Goal: Task Accomplishment & Management: Use online tool/utility

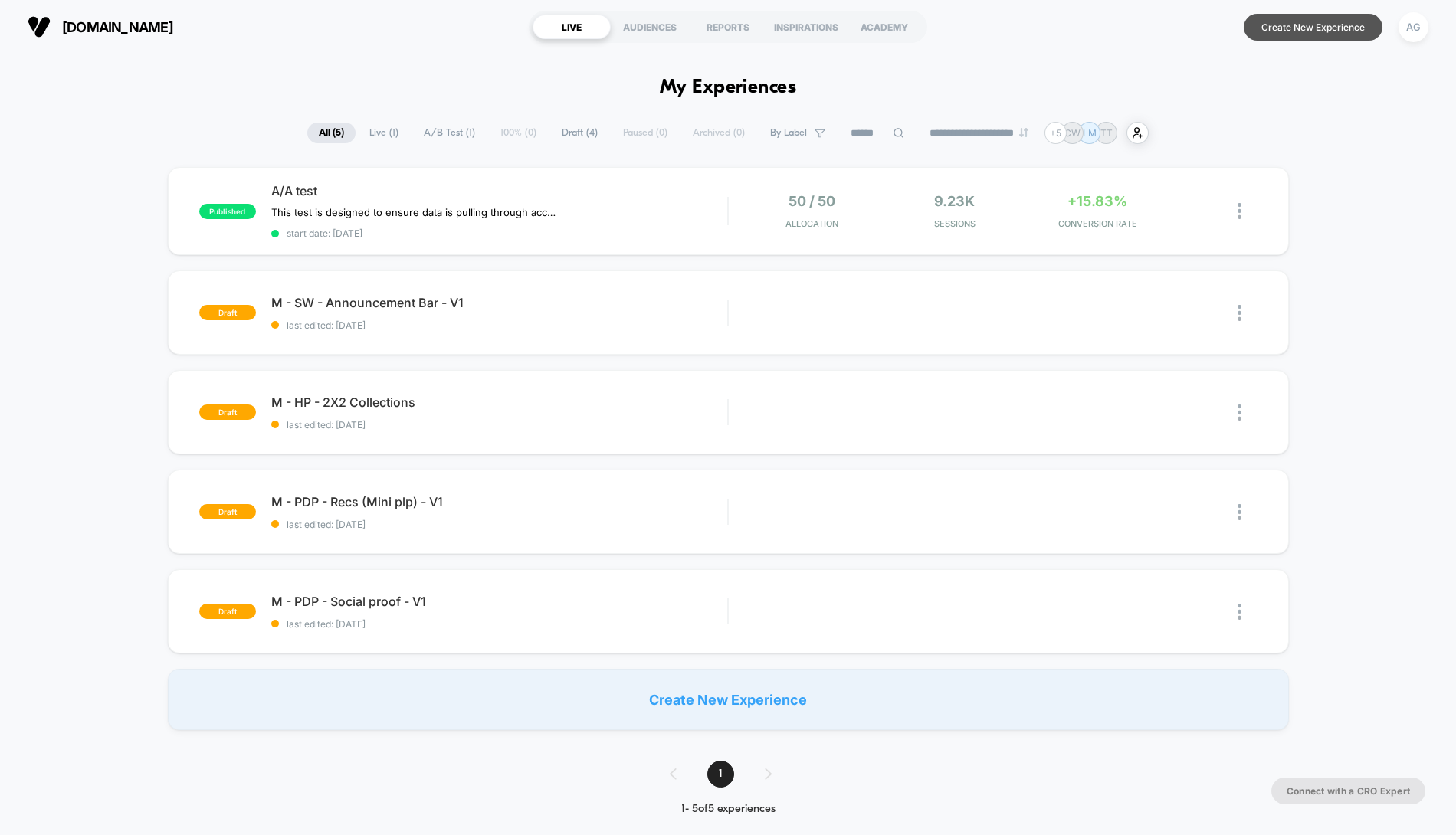
click at [1319, 22] on button "Create New Experience" at bounding box center [1312, 27] width 138 height 27
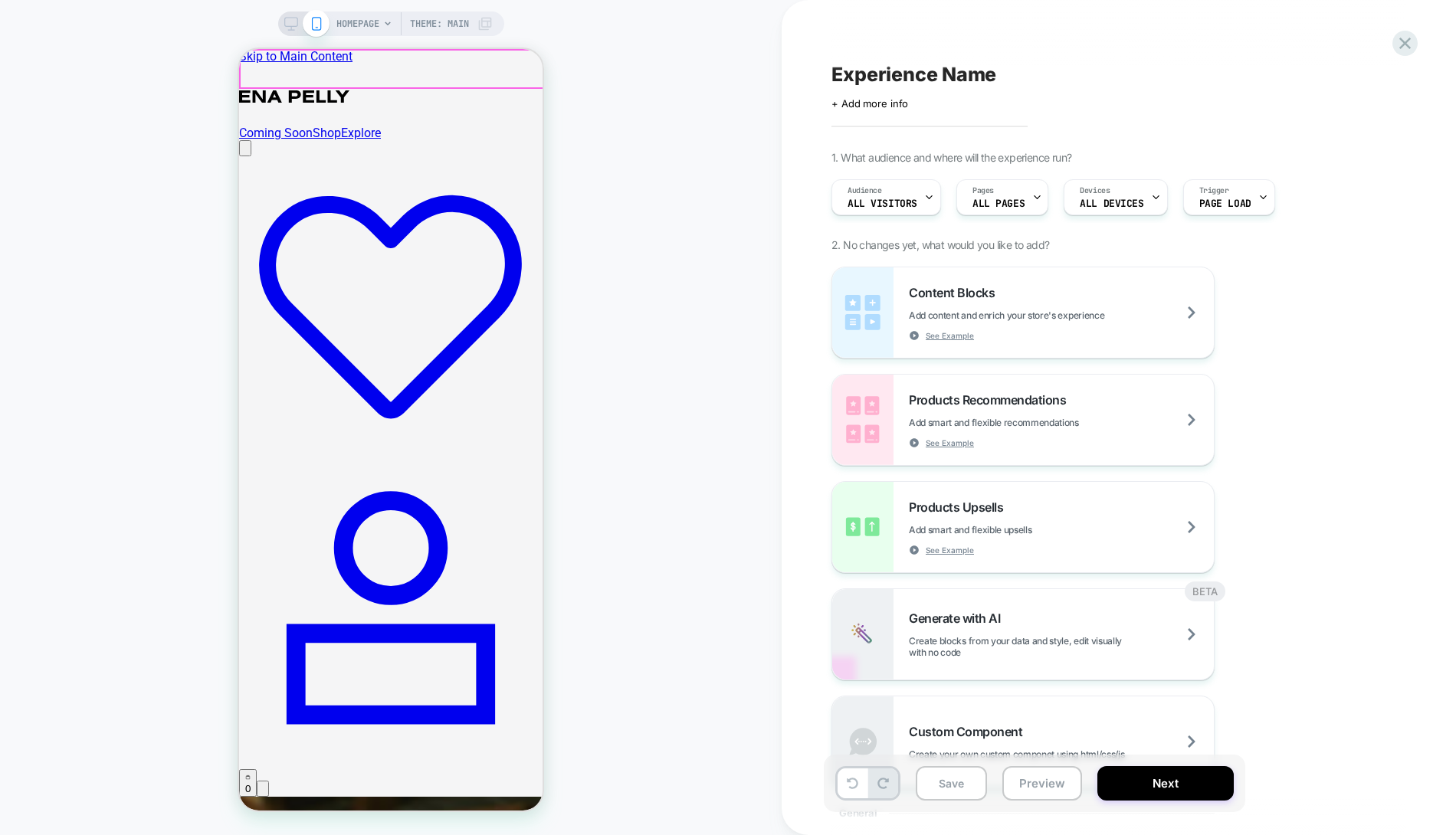
click at [494, 80] on div "Coming Soon Shop Explore 0" at bounding box center [390, 438] width 303 height 717
click at [495, 140] on div "0" at bounding box center [390, 468] width 303 height 656
click at [251, 775] on icon "open mini cart" at bounding box center [247, 777] width 5 height 5
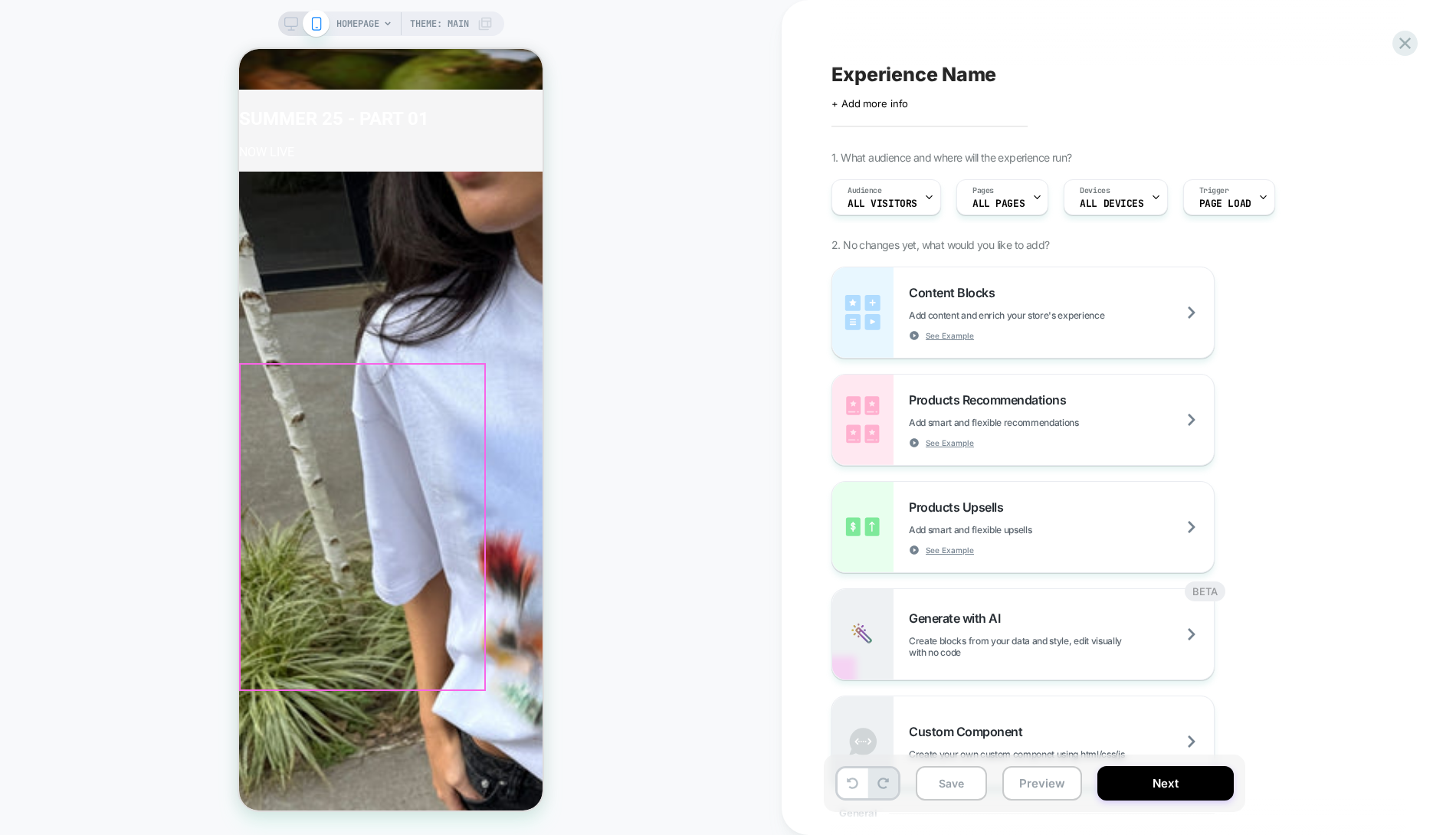
scroll to position [1676, 0]
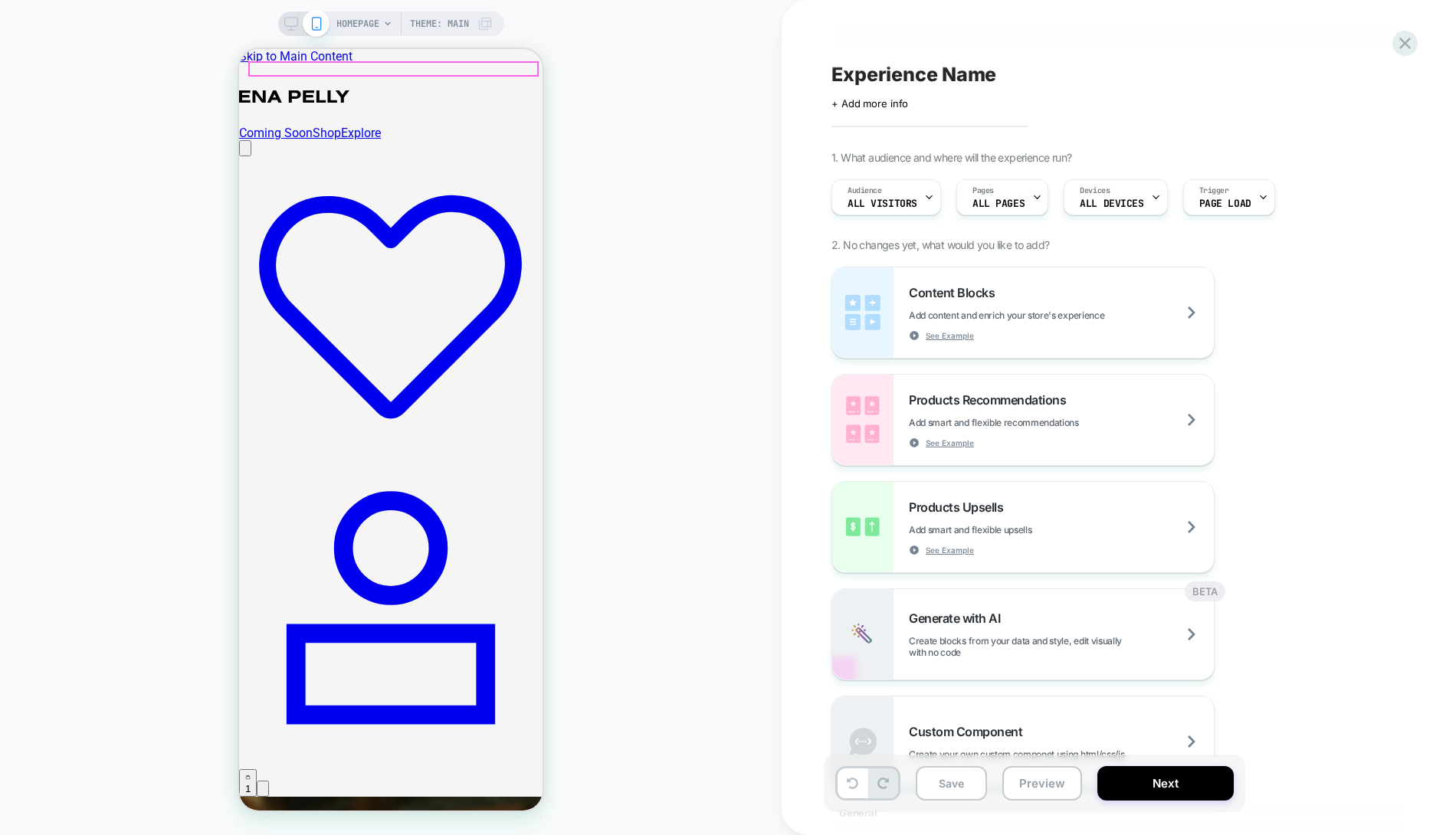
click at [251, 775] on icon "open mini cart" at bounding box center [247, 777] width 5 height 5
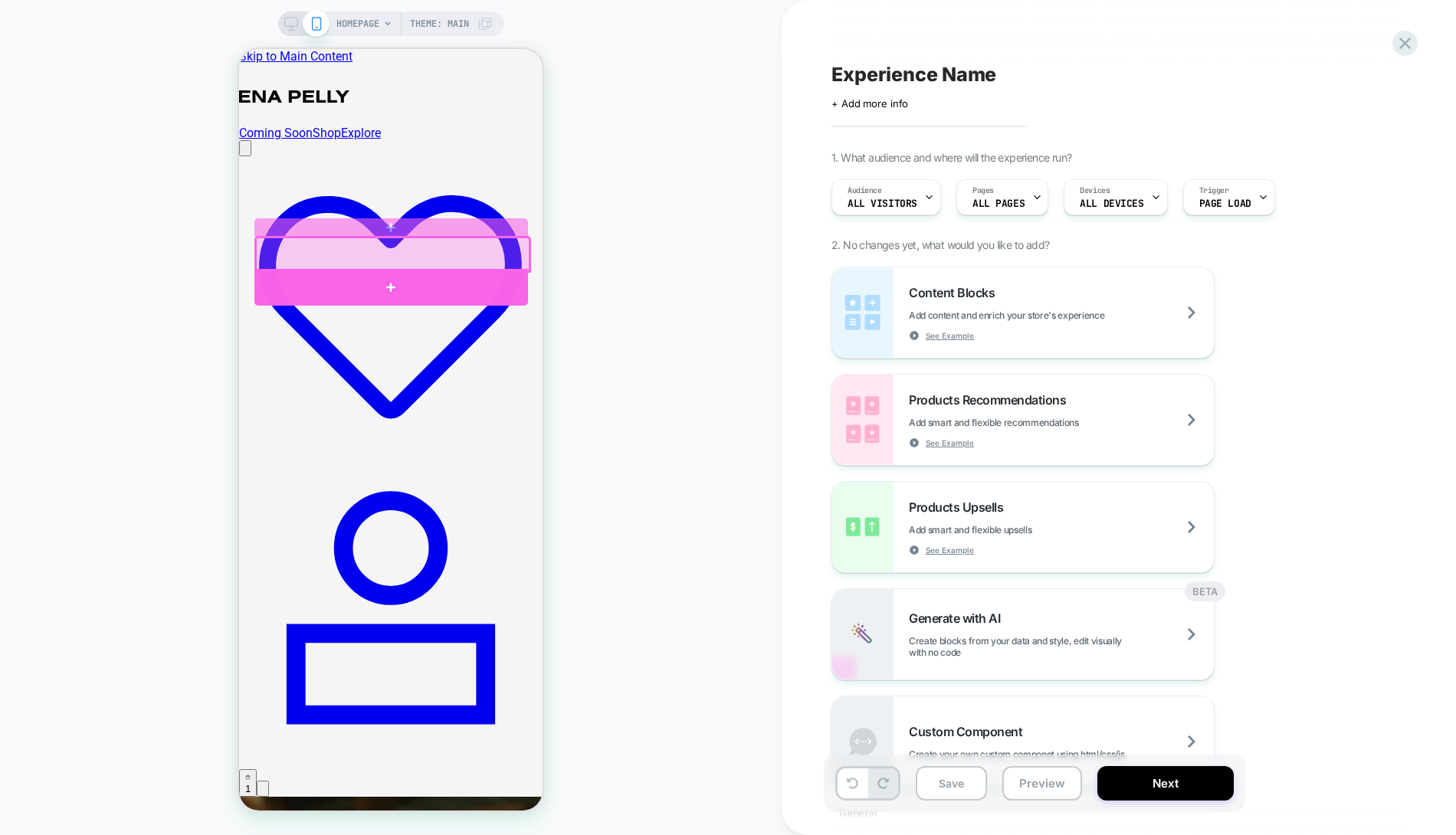
click at [480, 285] on div at bounding box center [391, 287] width 274 height 36
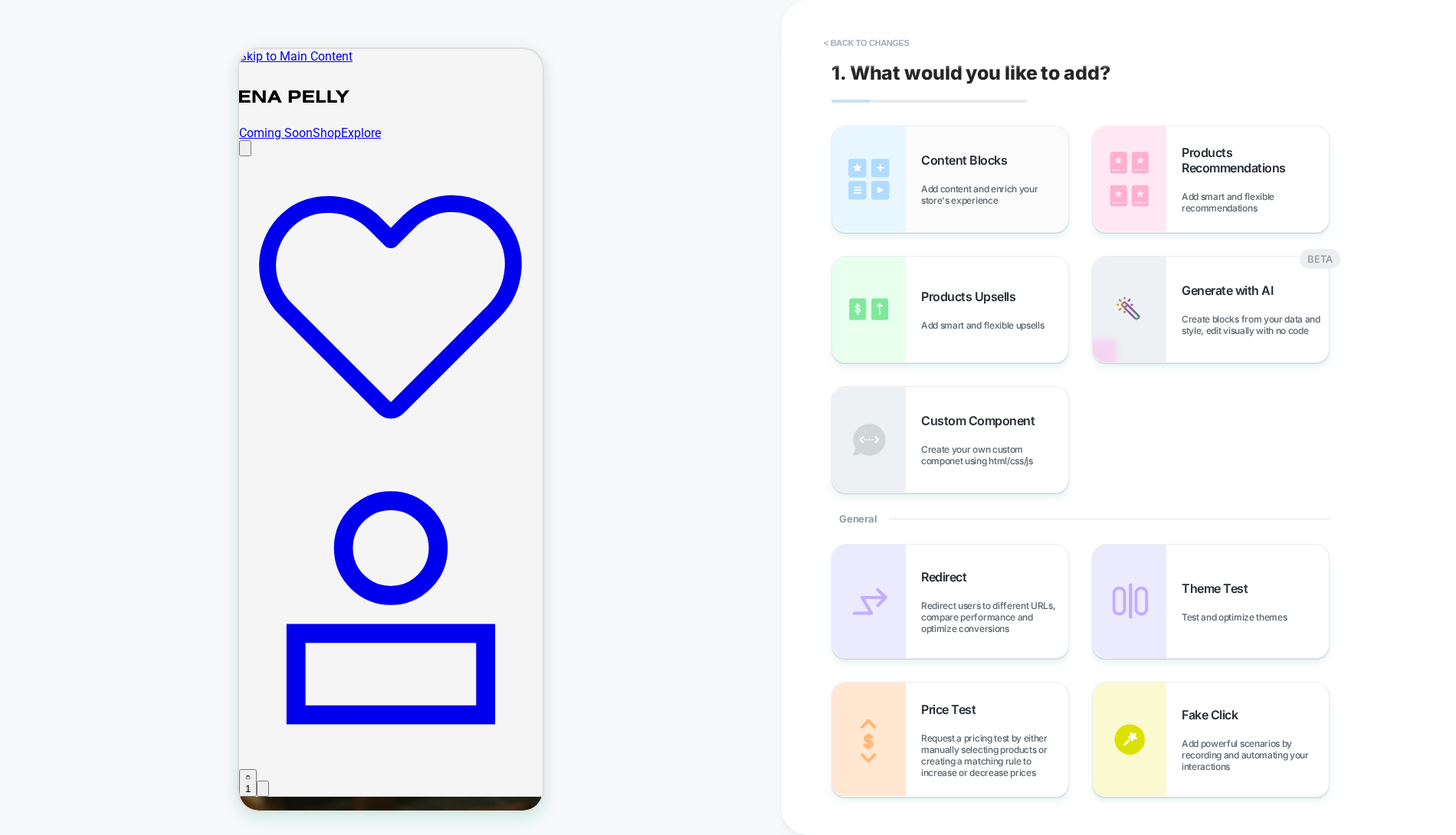
click at [956, 167] on span "Content Blocks" at bounding box center [967, 160] width 94 height 15
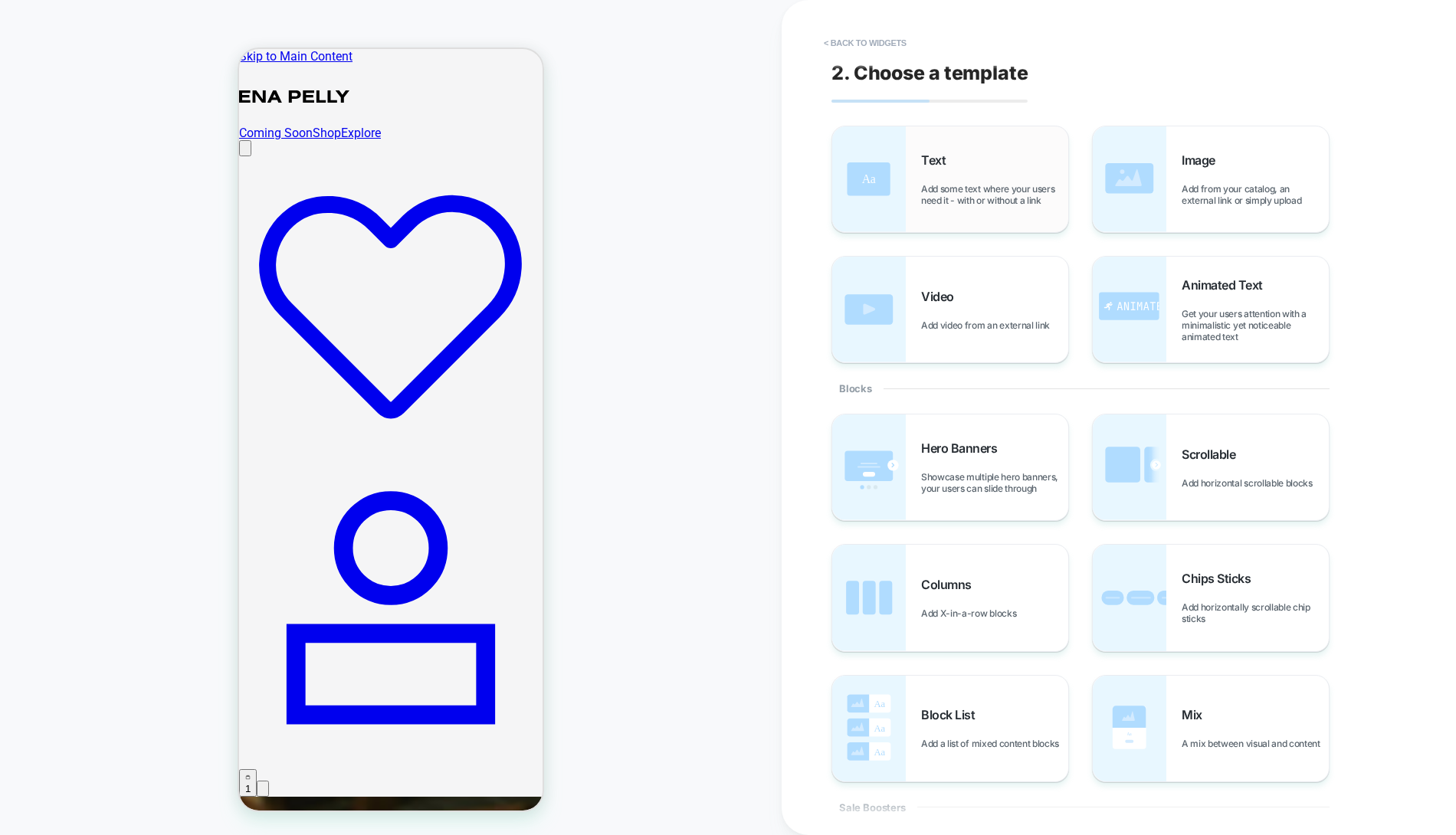
click at [960, 187] on span "Add some text where your users need it - with or without a link" at bounding box center [994, 195] width 147 height 23
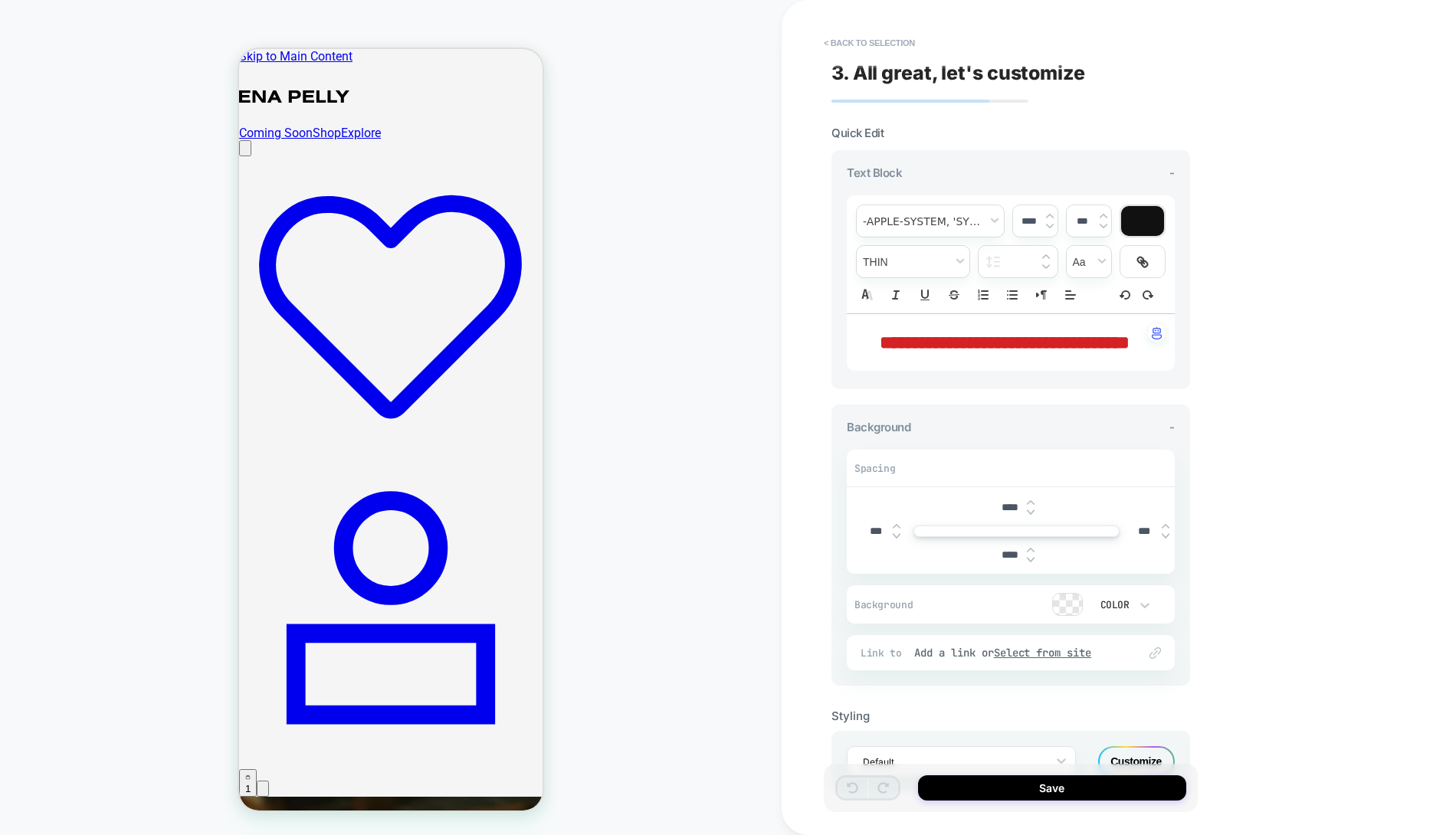
click at [970, 350] on span "**********" at bounding box center [1004, 343] width 250 height 19
type input "****"
click at [970, 350] on span "**********" at bounding box center [1004, 343] width 250 height 19
click at [950, 350] on span "**********" at bounding box center [915, 343] width 70 height 19
type input "****"
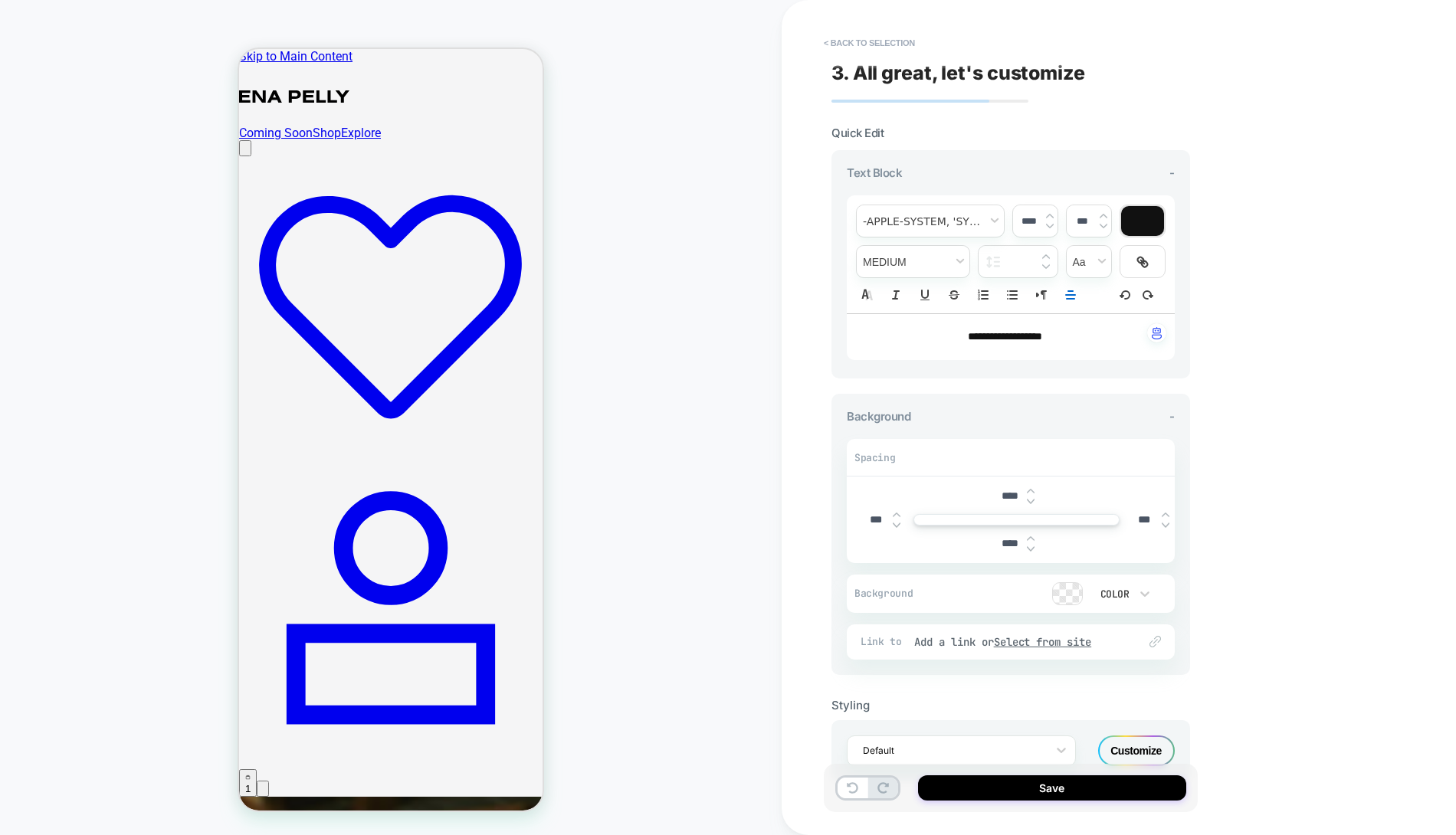
click at [1004, 496] on input "****" at bounding box center [1009, 496] width 35 height 13
type input "****"
click at [1002, 542] on input "****" at bounding box center [1009, 544] width 35 height 13
type input "***"
click at [1102, 792] on button "Save" at bounding box center [1052, 788] width 268 height 26
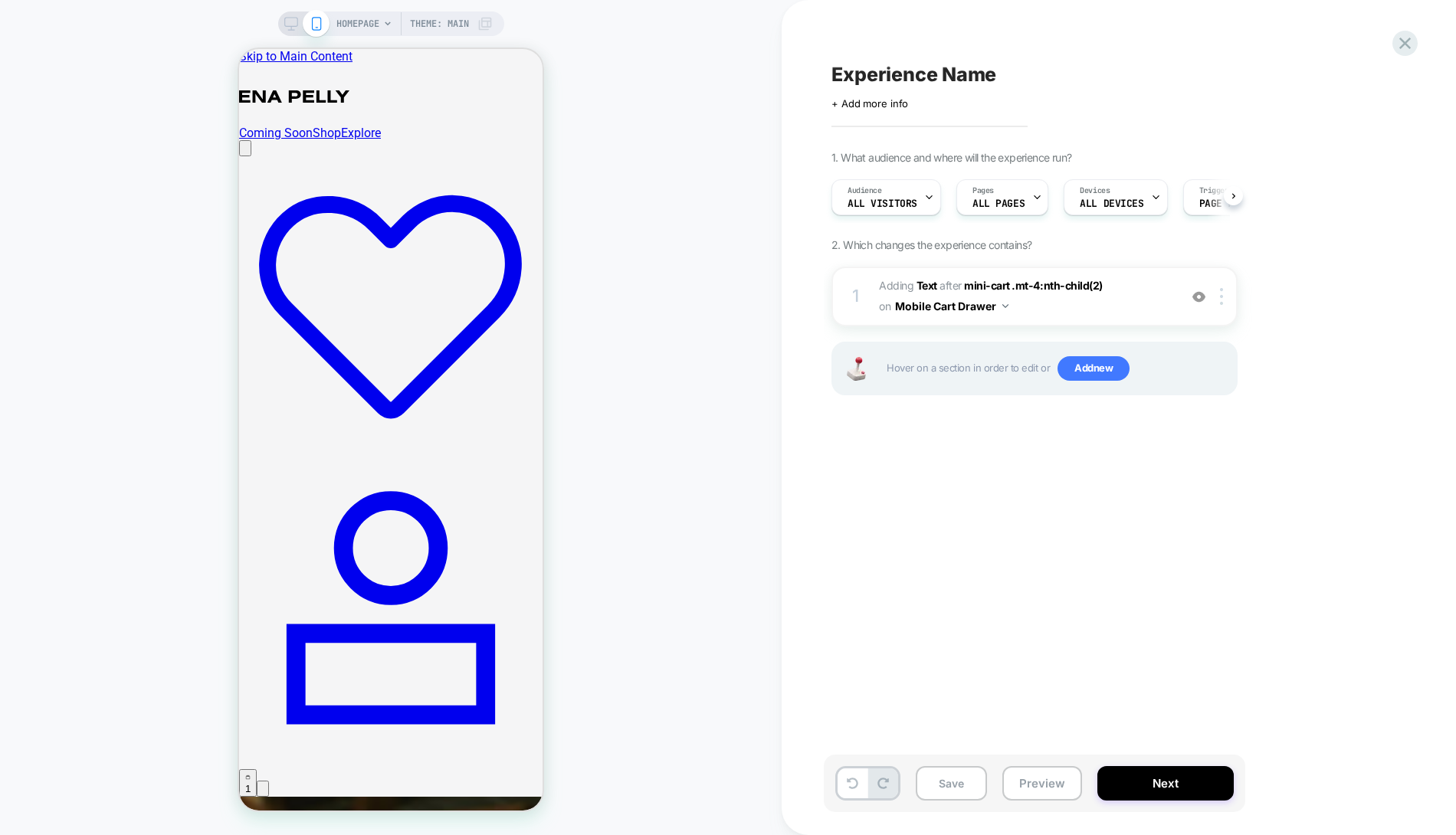
scroll to position [0, 1]
click at [969, 301] on button "Mobile Cart Drawer" at bounding box center [952, 306] width 114 height 22
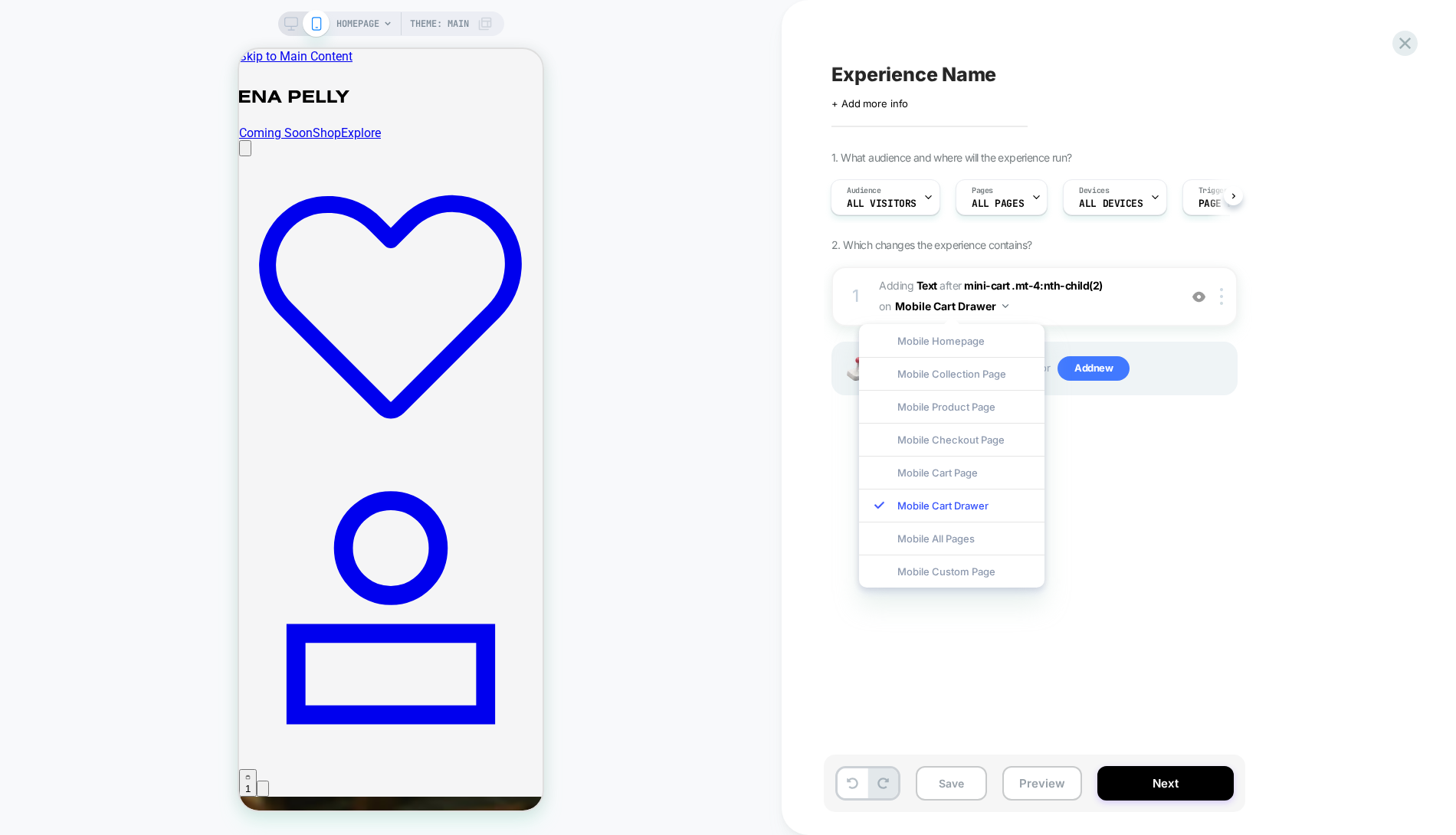
click at [1126, 397] on div "1 #_loomi_addon_1760335142807 Adding Text AFTER mini-cart .mt-4:nth-child(2) mi…" at bounding box center [1034, 350] width 406 height 167
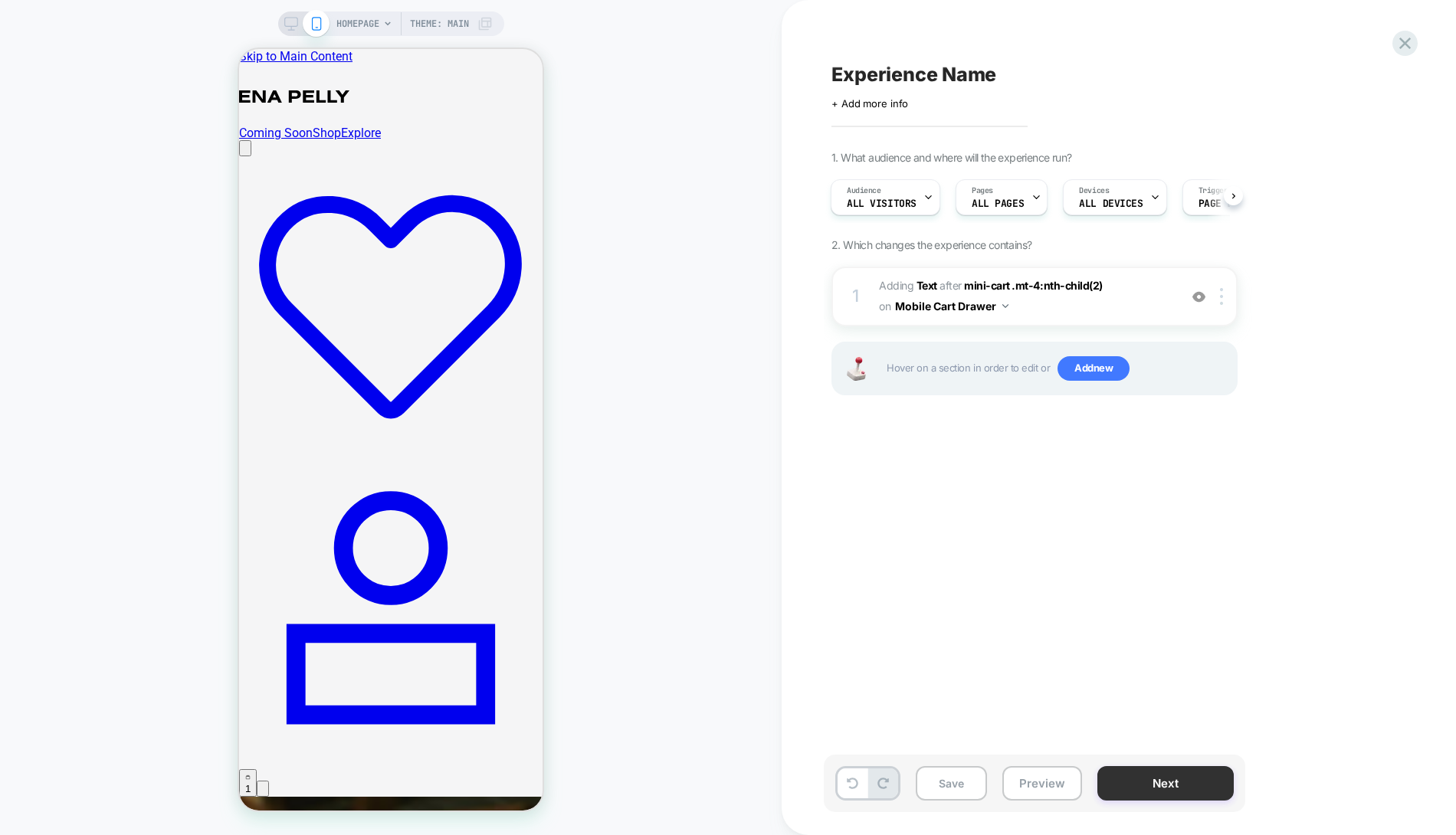
click at [1150, 786] on button "Next" at bounding box center [1165, 783] width 136 height 35
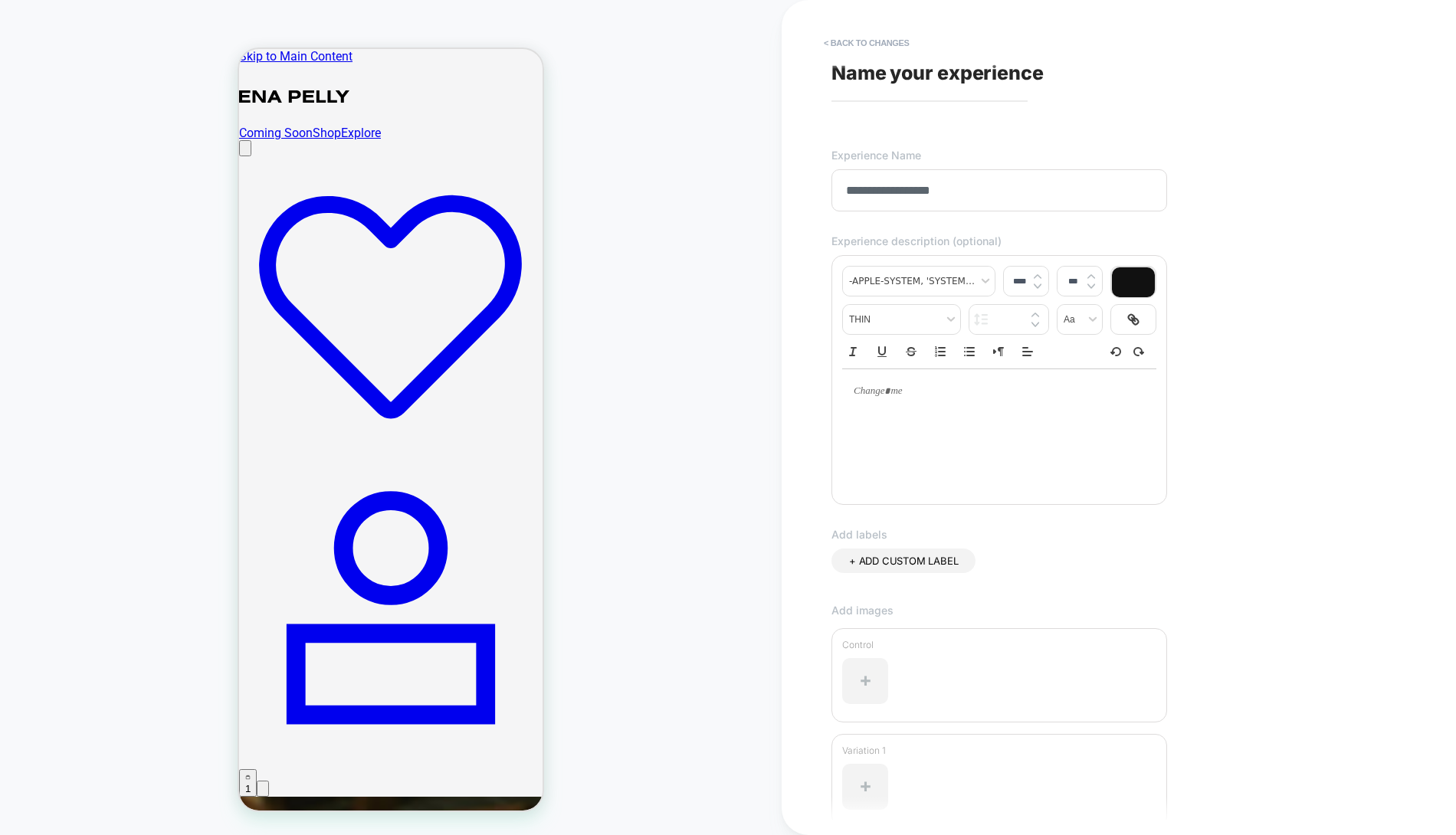
scroll to position [138, 0]
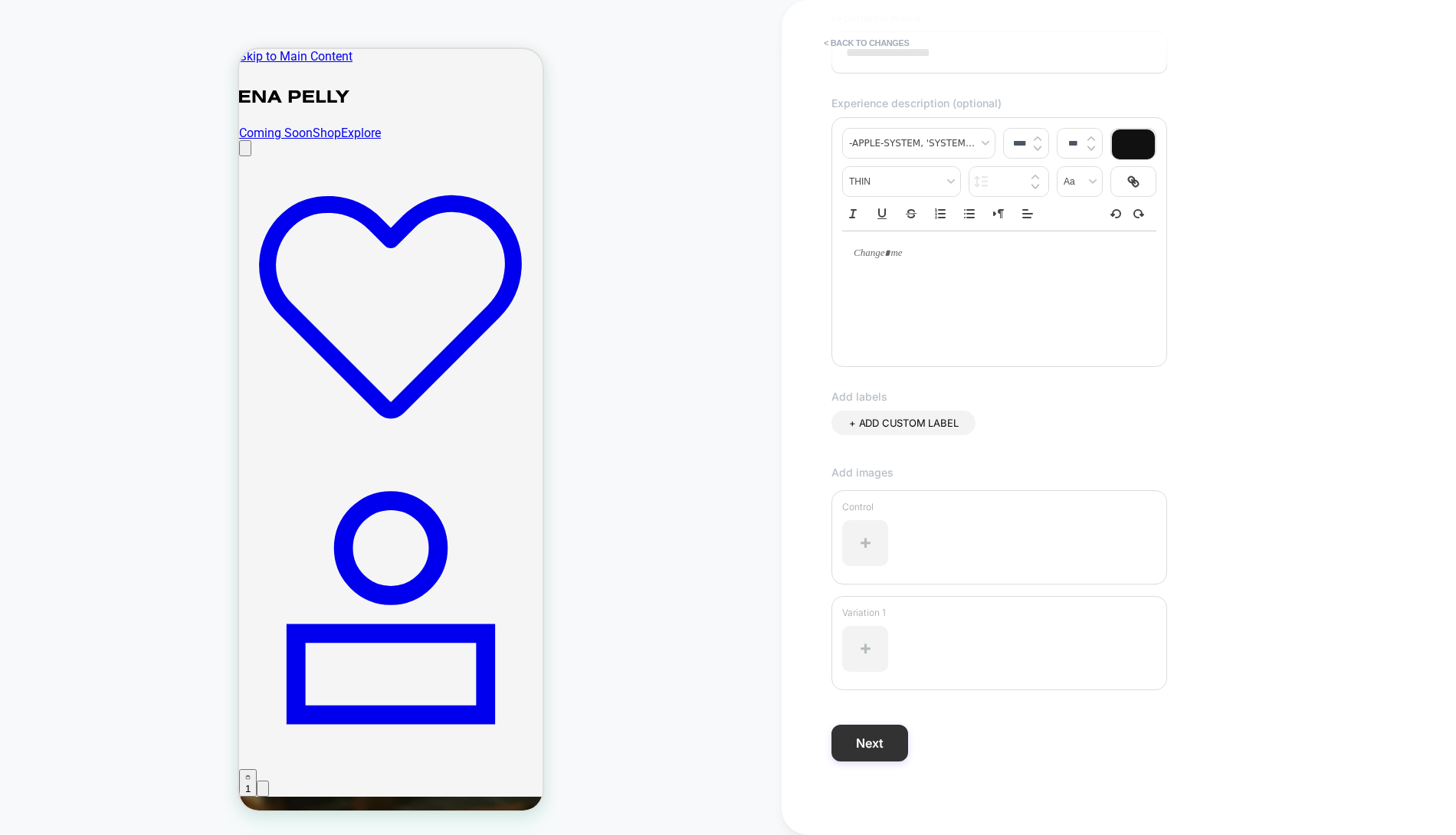
type input "**********"
click at [897, 738] on button "Next" at bounding box center [869, 744] width 77 height 37
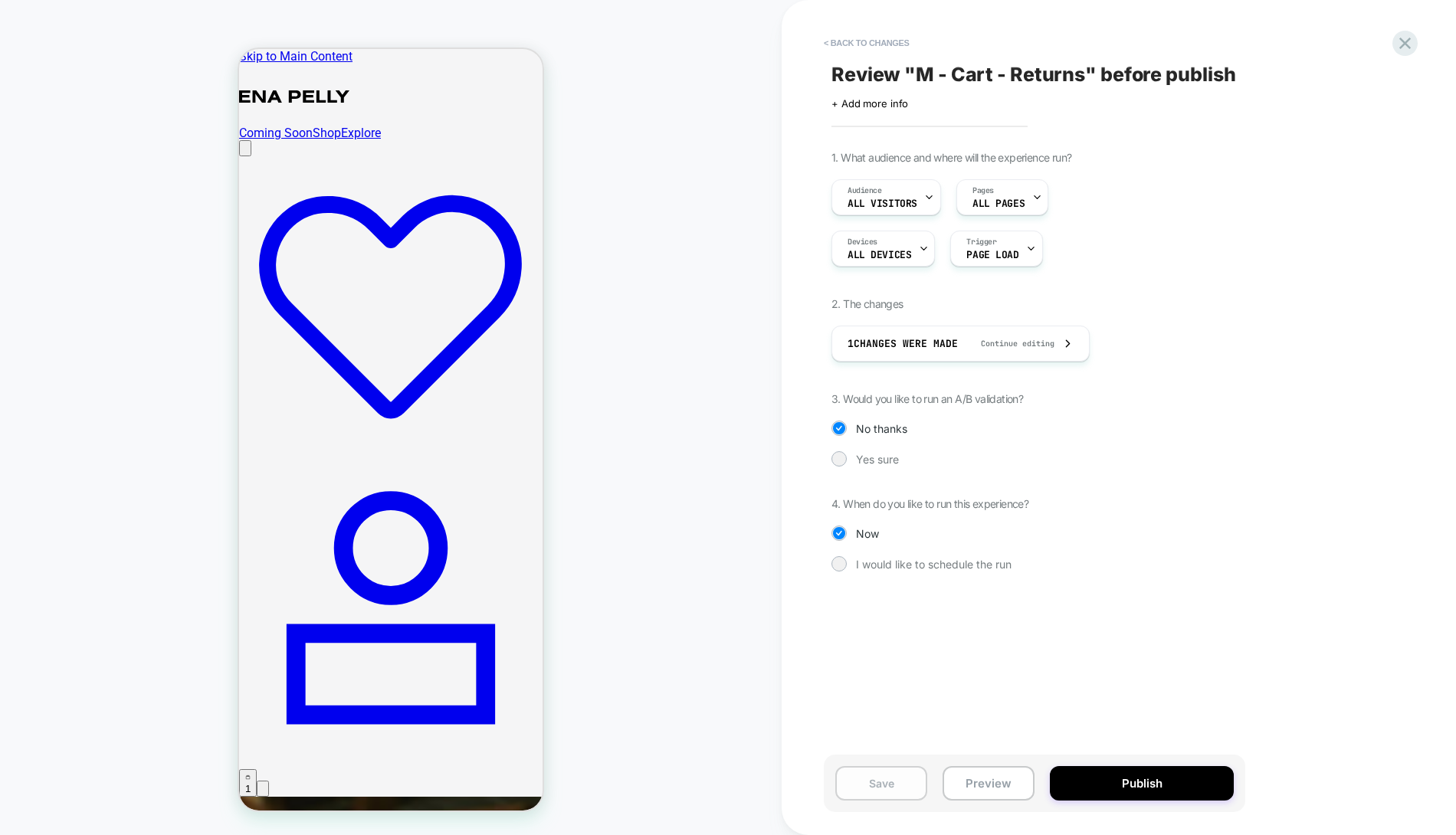
click at [895, 779] on button "Save" at bounding box center [881, 783] width 92 height 35
click at [1407, 47] on icon at bounding box center [1405, 43] width 21 height 21
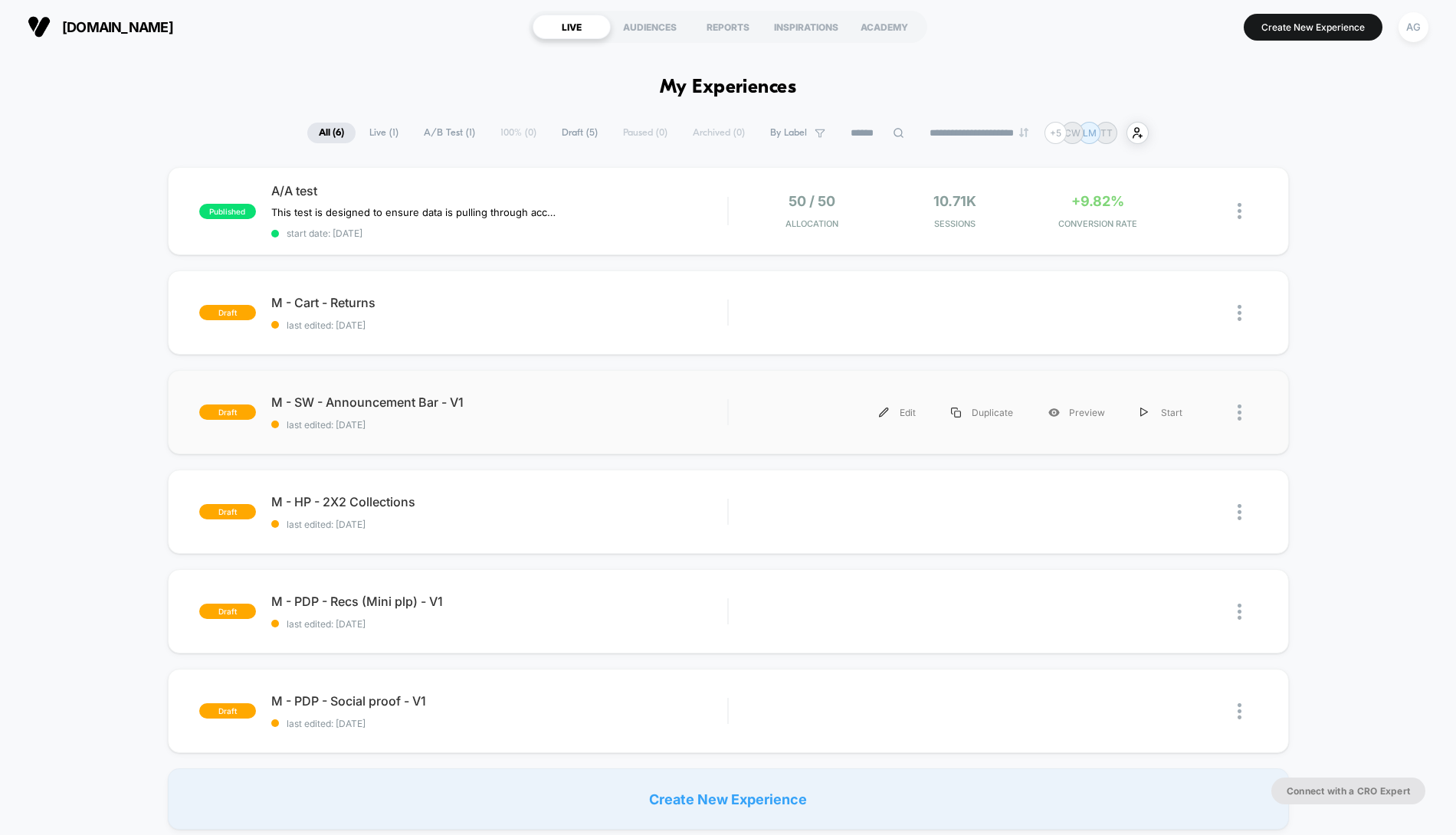
drag, startPoint x: 928, startPoint y: 432, endPoint x: 878, endPoint y: 451, distance: 53.5
click at [883, 449] on div "draft M - SW - Announcement Bar - V1 last edited: [DATE] Edit Duplicate Preview…" at bounding box center [728, 412] width 1121 height 84
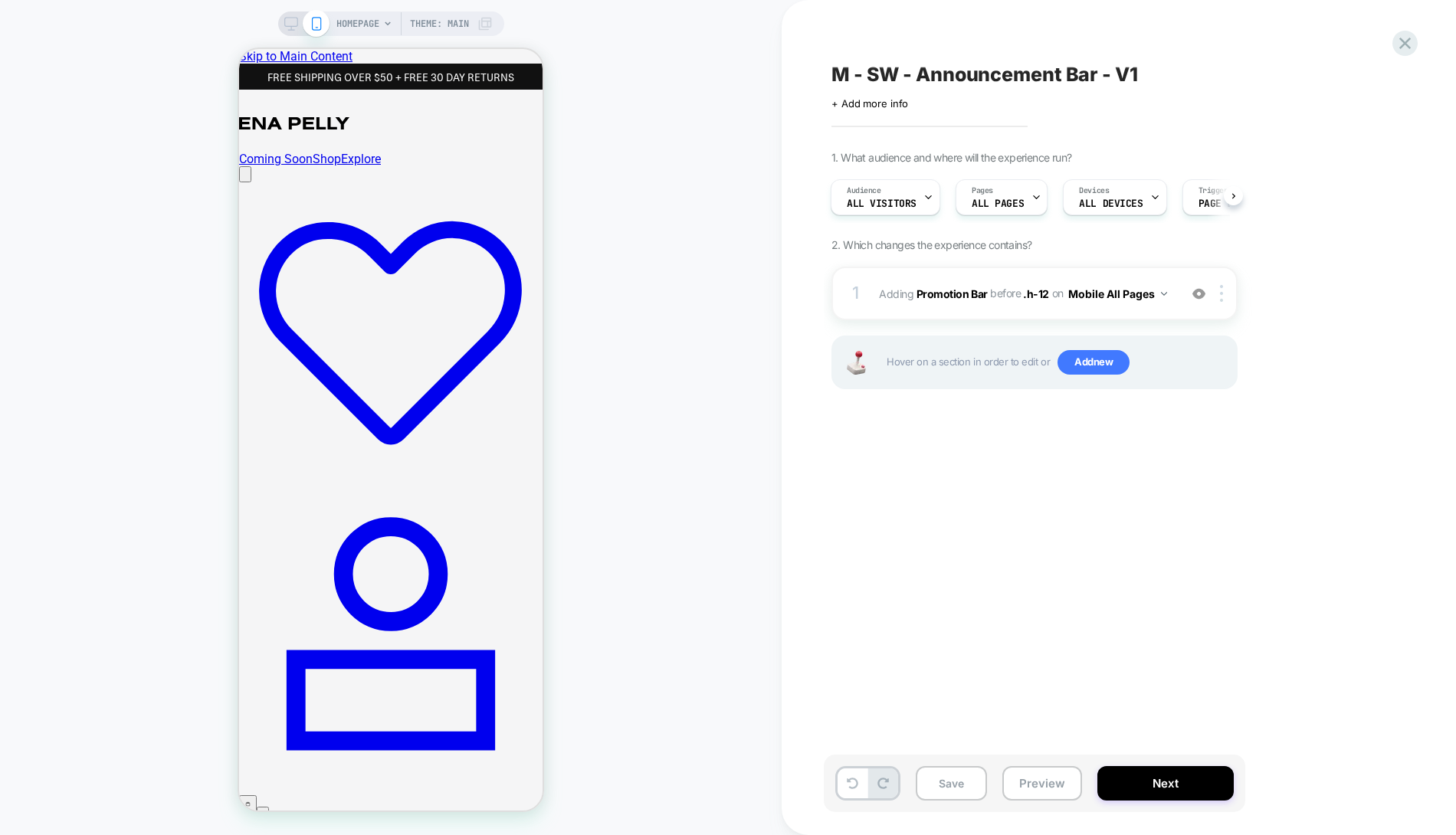
click at [607, 210] on div "HOMEPAGE Theme: MAIN" at bounding box center [390, 418] width 782 height 805
click at [1208, 293] on div at bounding box center [1199, 294] width 26 height 17
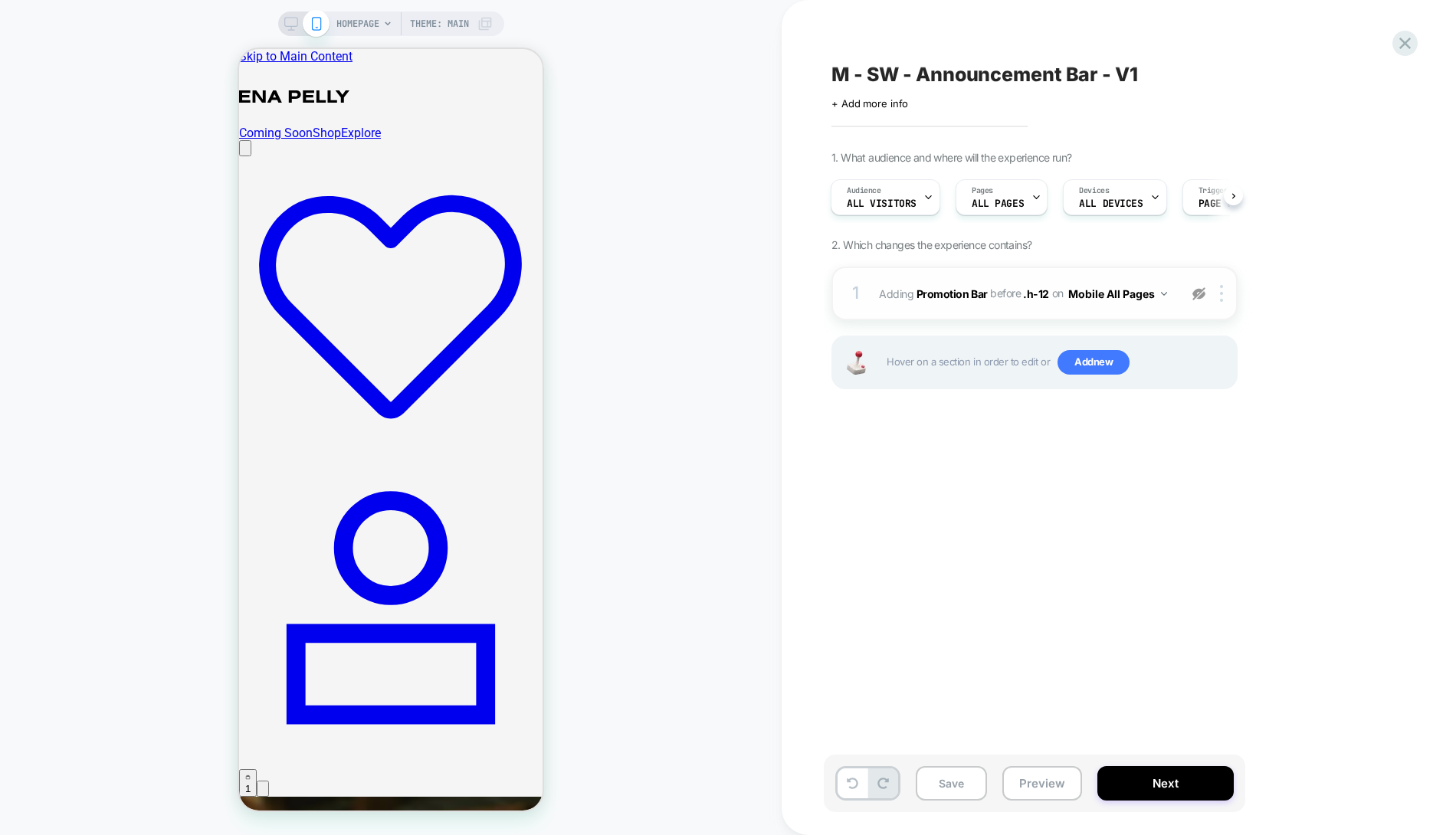
click at [1202, 293] on img at bounding box center [1199, 294] width 13 height 13
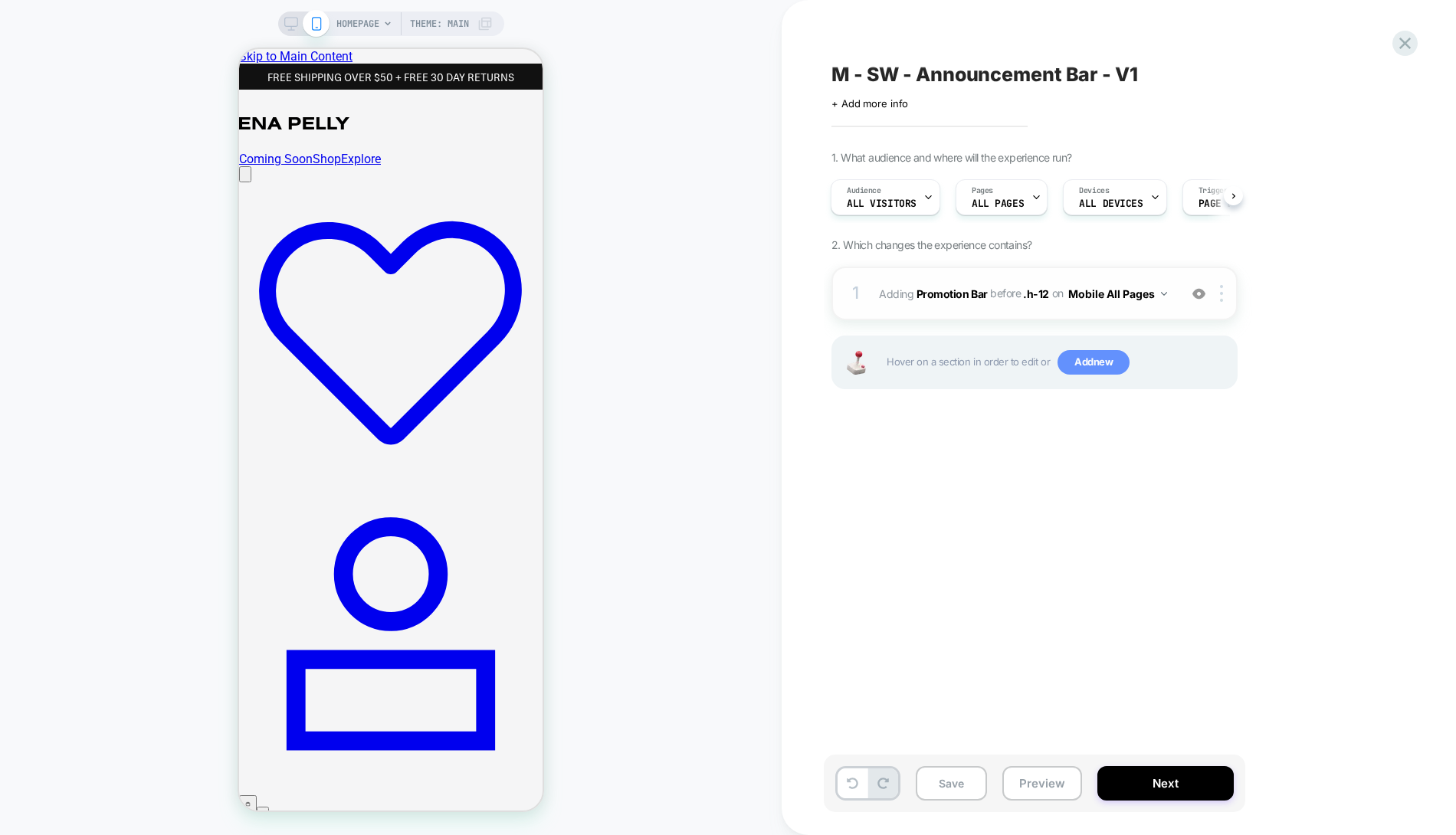
click at [1111, 362] on span "Add new" at bounding box center [1093, 363] width 72 height 25
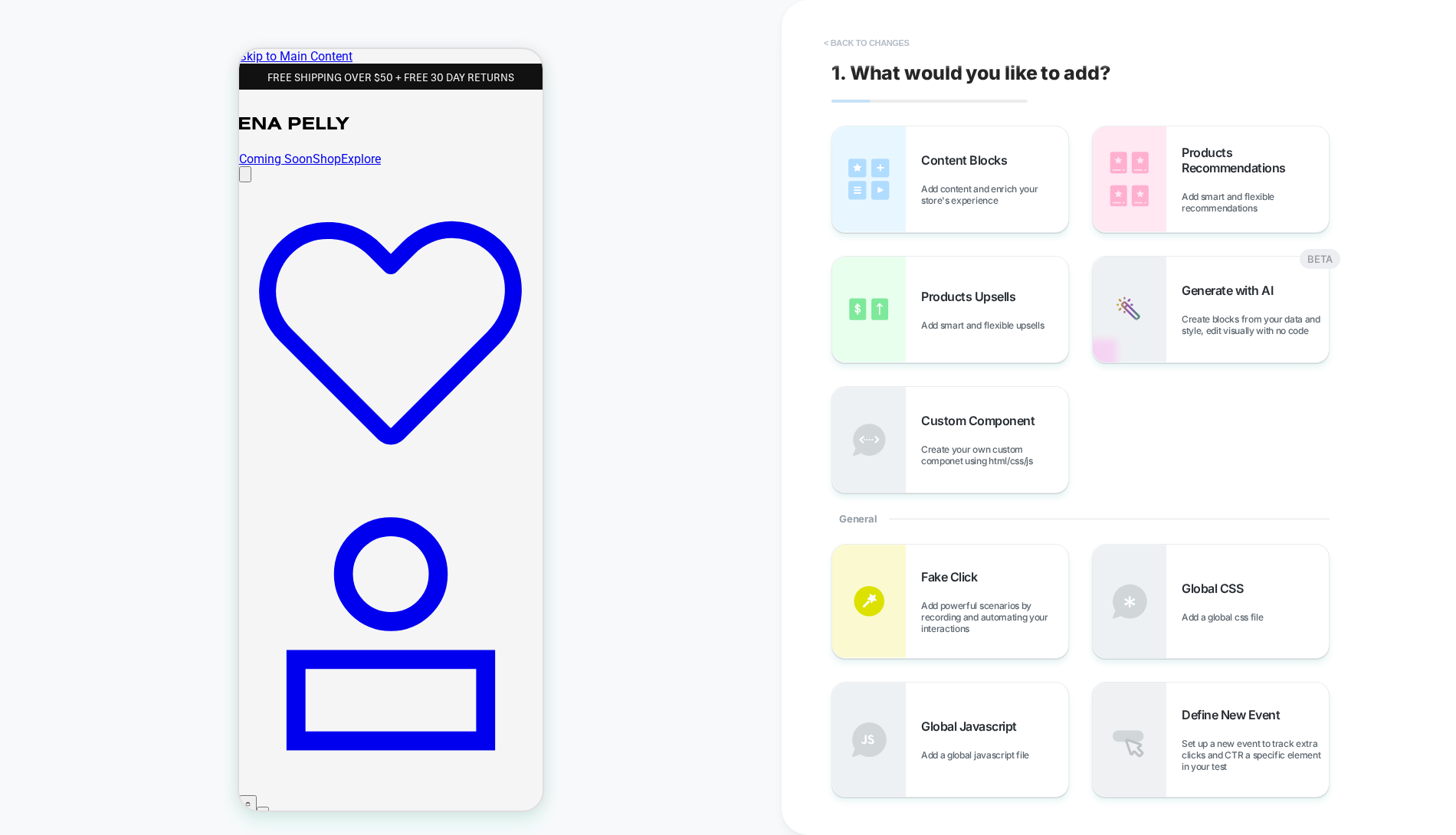
click at [877, 40] on button "< Back to changes" at bounding box center [866, 43] width 101 height 25
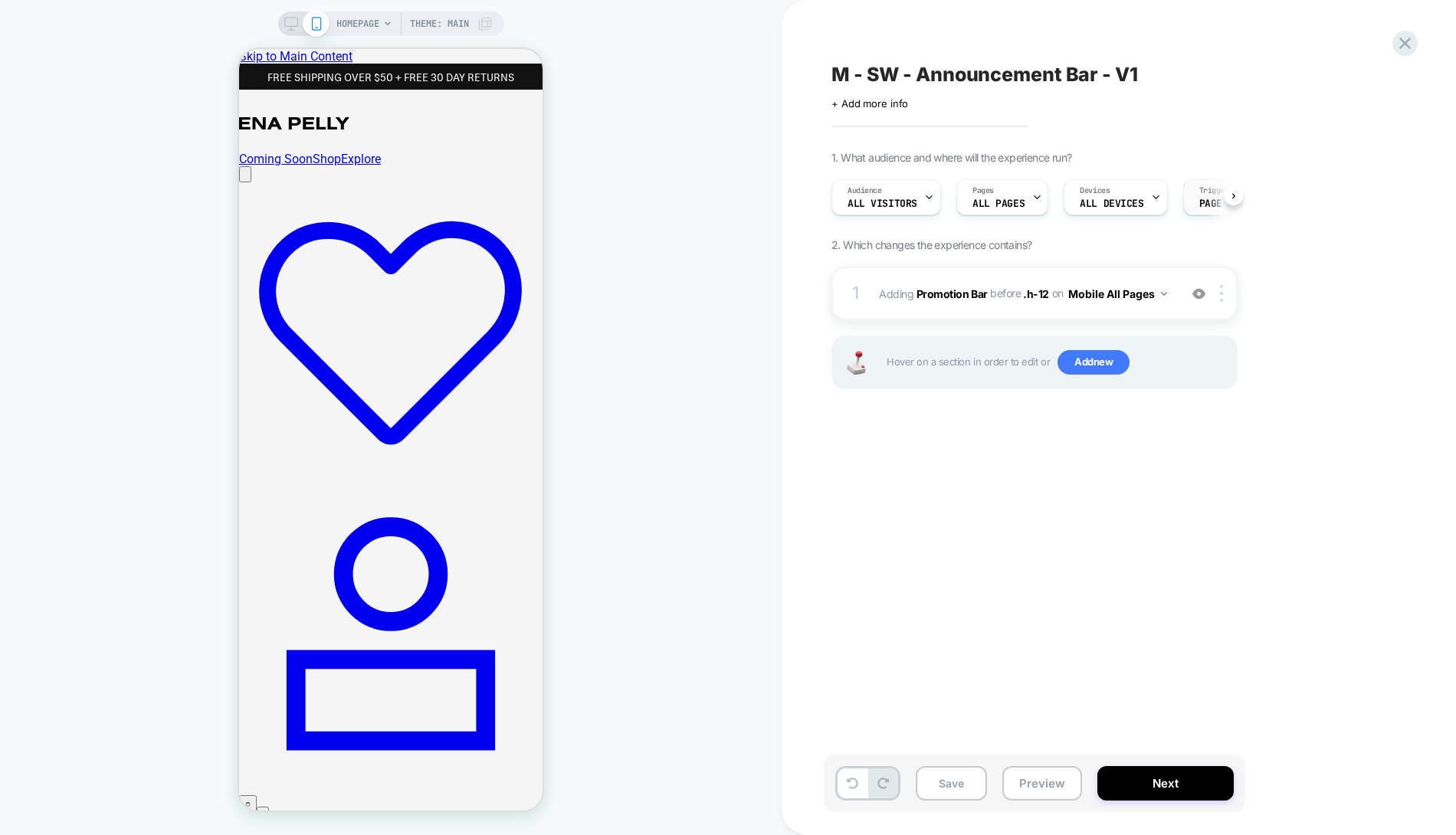
scroll to position [0, 1]
click at [1201, 298] on img at bounding box center [1199, 294] width 13 height 13
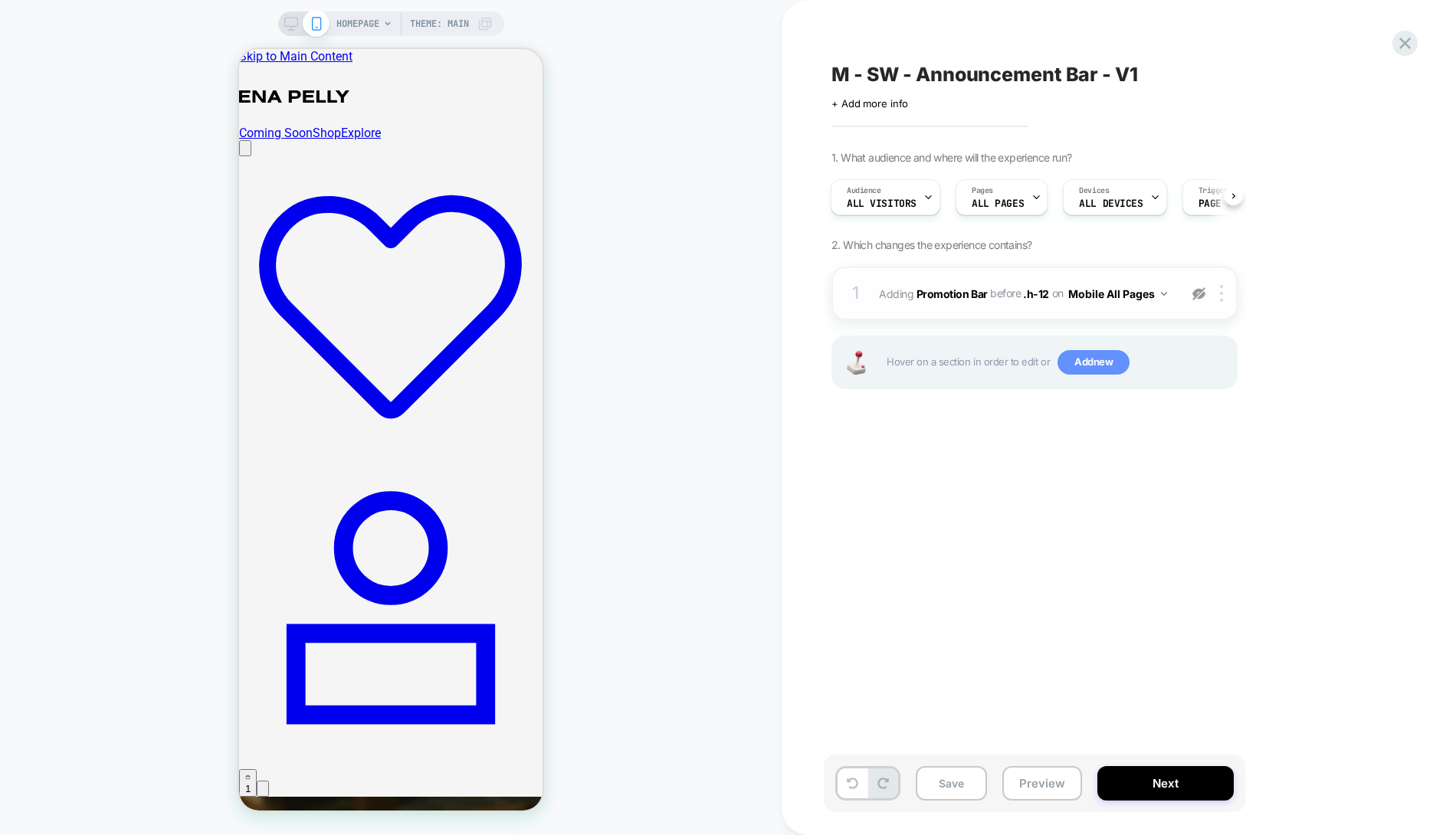
click at [1106, 356] on span "Add new" at bounding box center [1093, 363] width 72 height 25
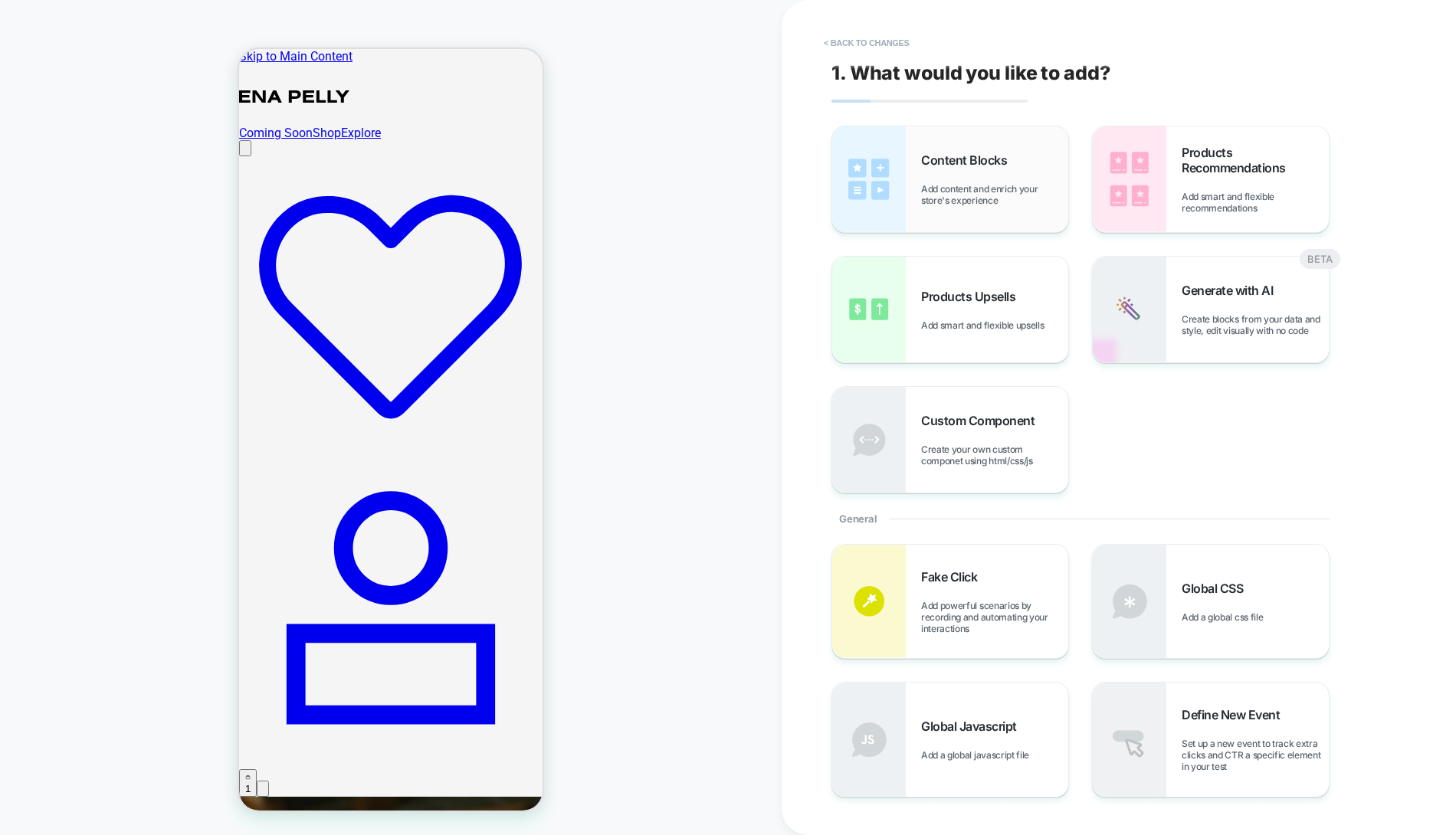
click at [939, 177] on div "Content Blocks Add content and enrich your store's experience" at bounding box center [994, 179] width 147 height 53
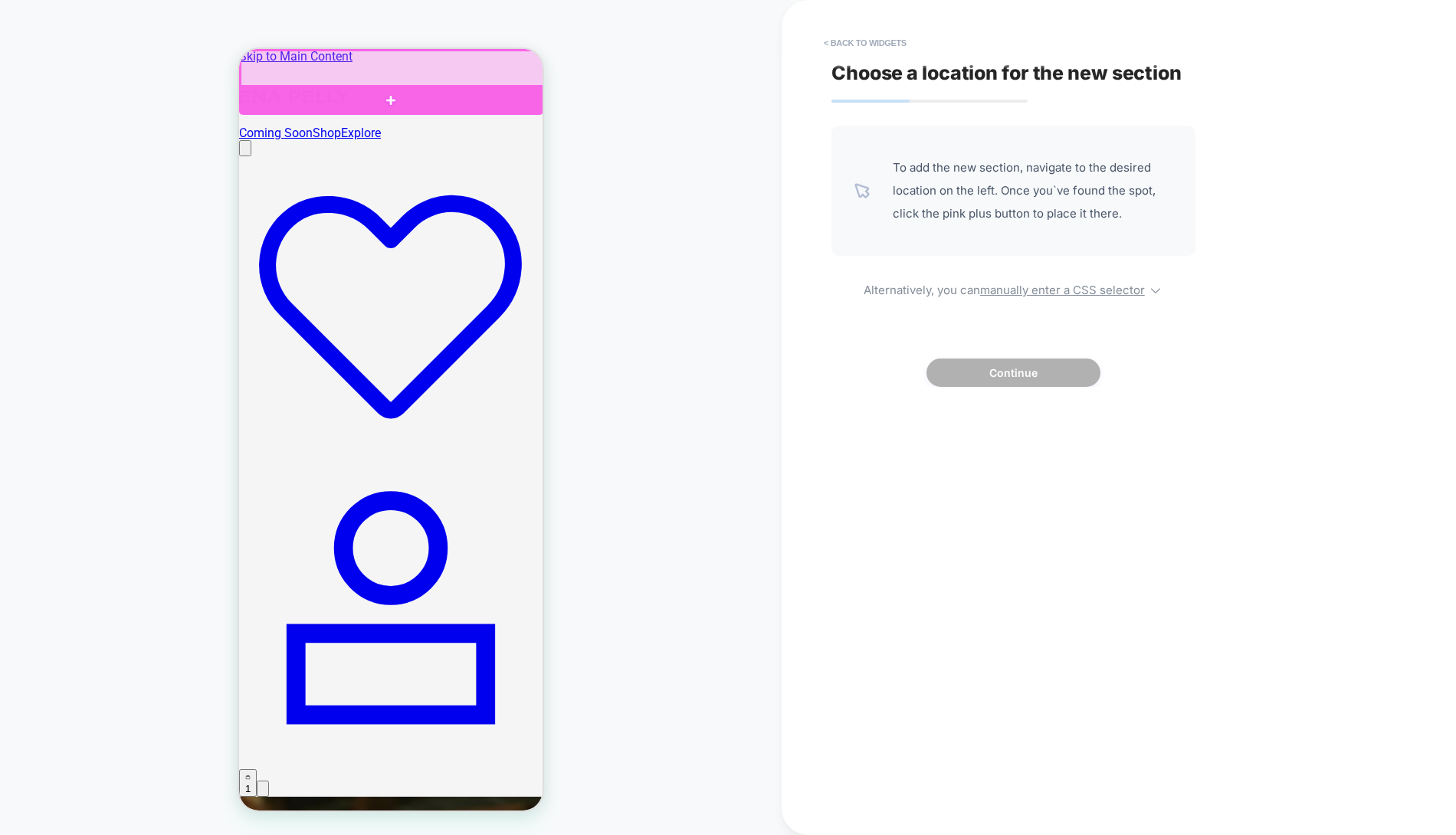
click at [435, 59] on div at bounding box center [392, 69] width 304 height 37
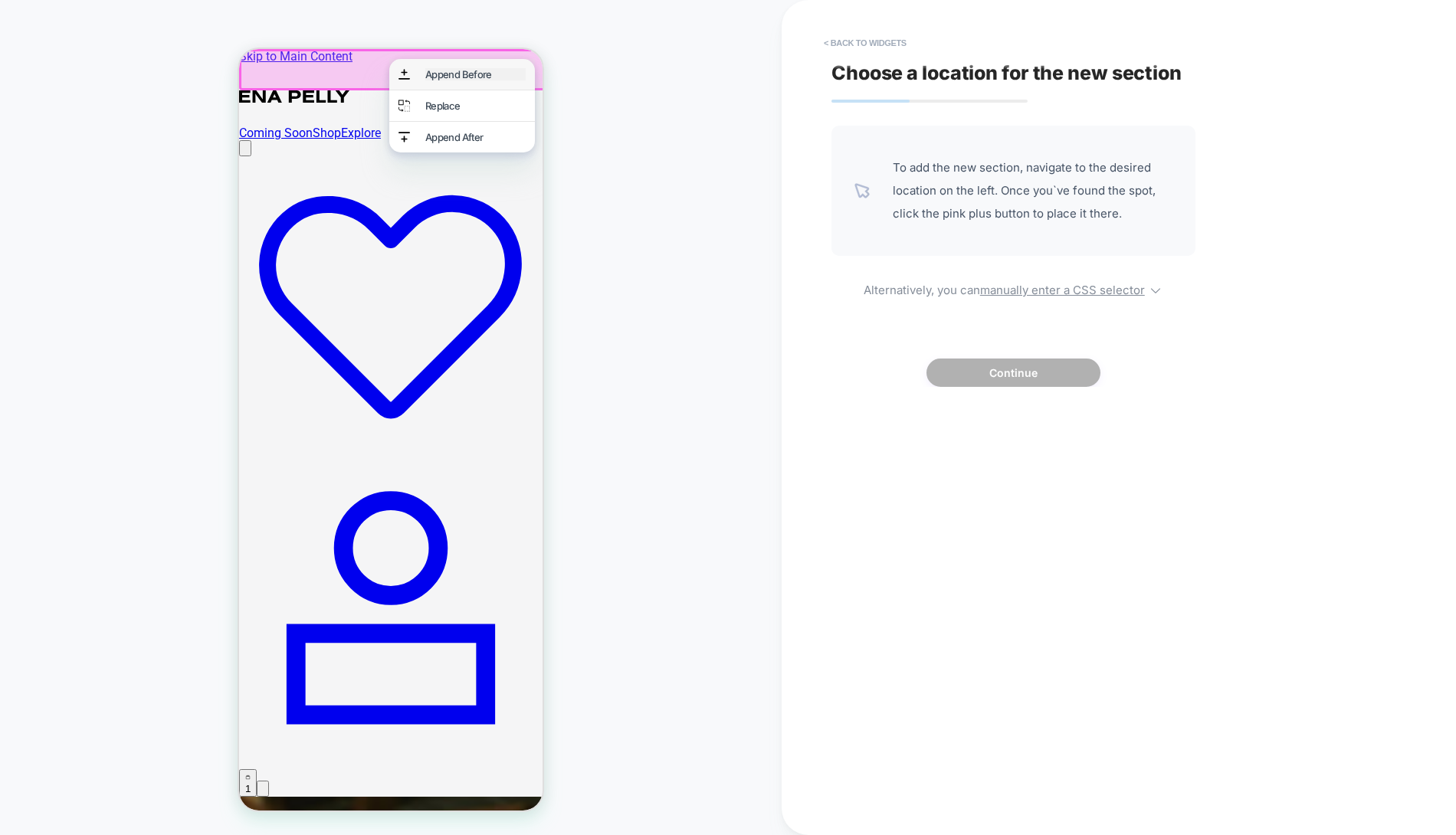
click at [452, 71] on div "Append Before" at bounding box center [476, 74] width 101 height 12
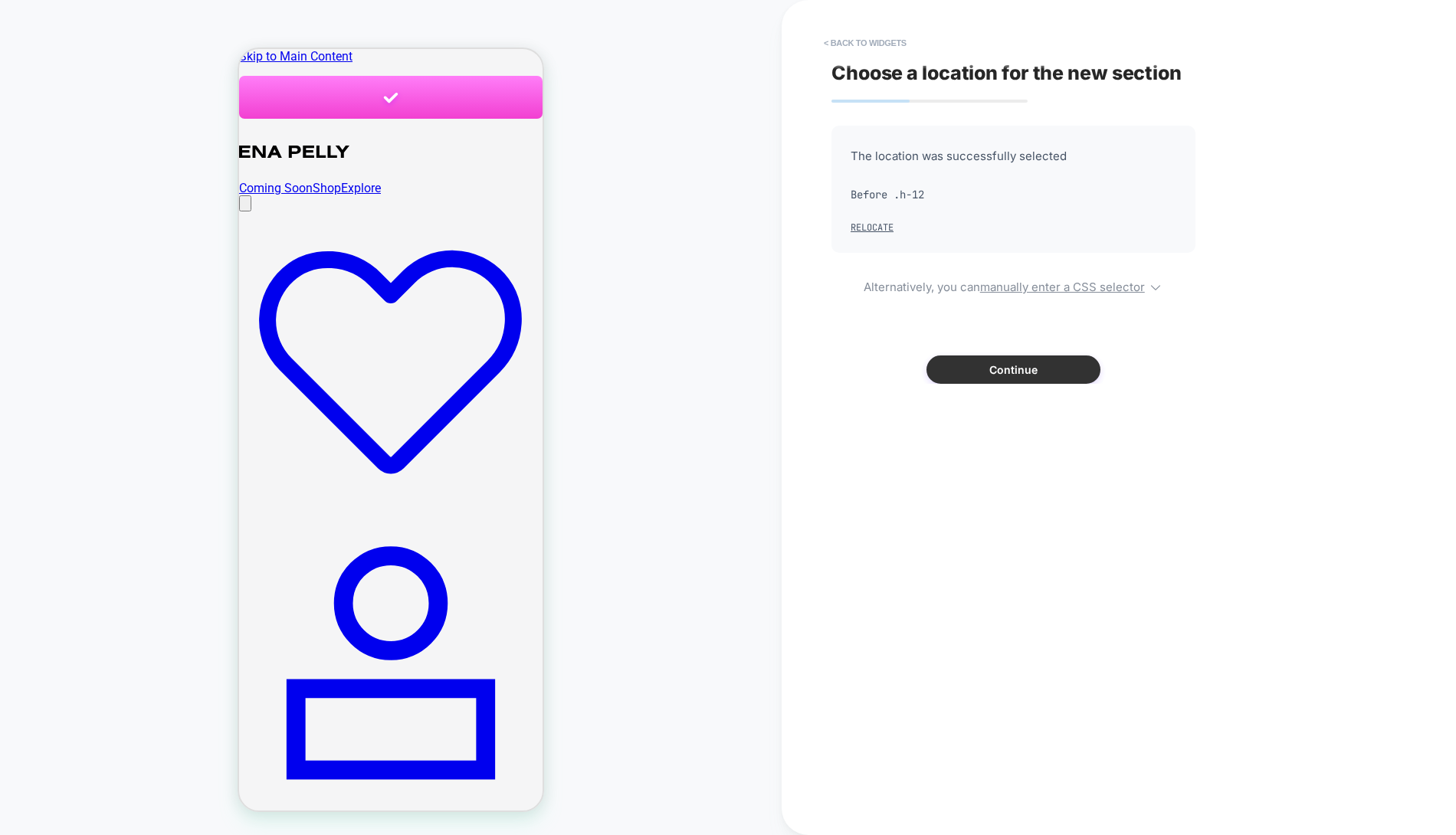
click at [1022, 372] on button "Continue" at bounding box center [1013, 370] width 174 height 29
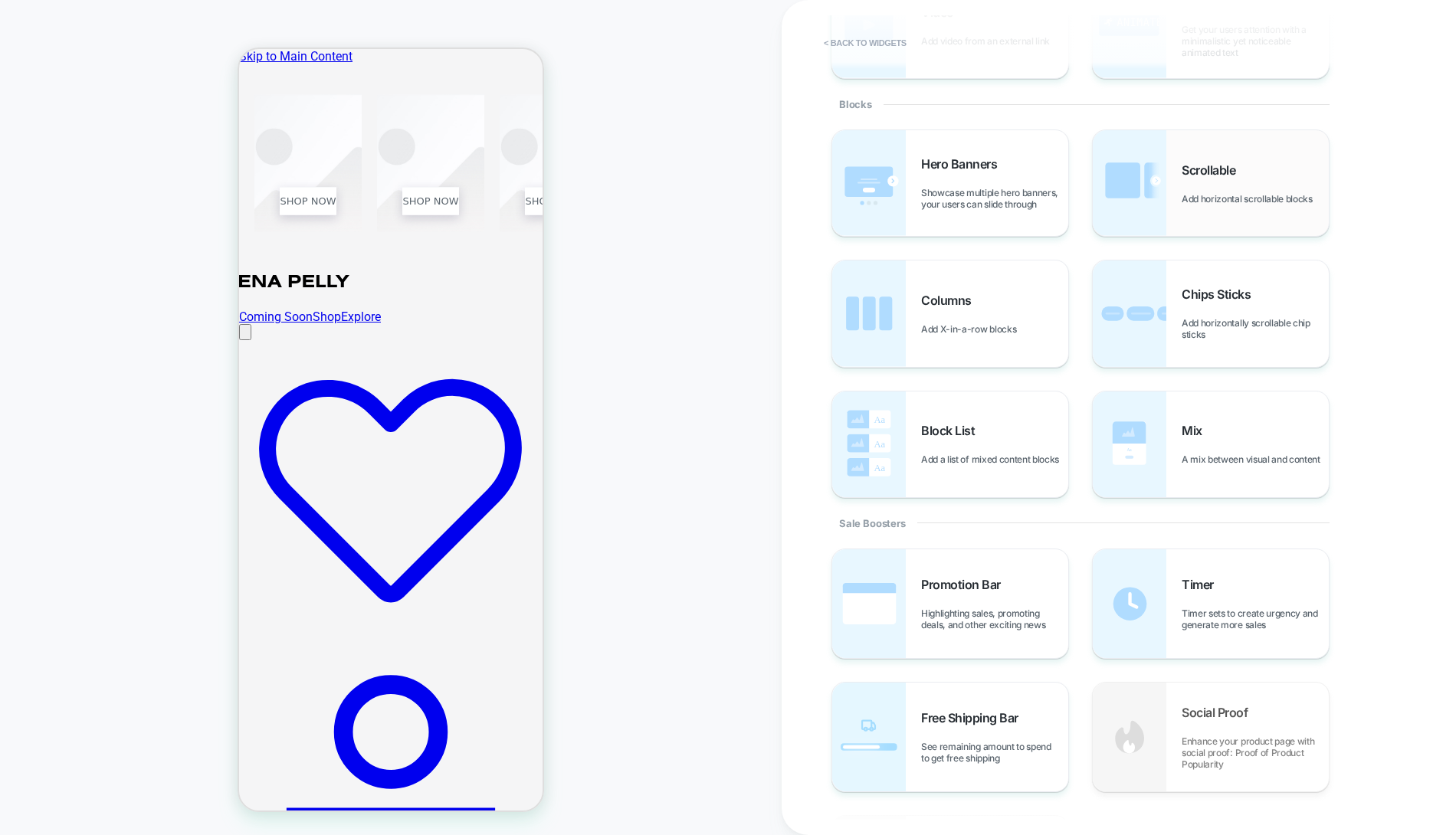
scroll to position [289, 0]
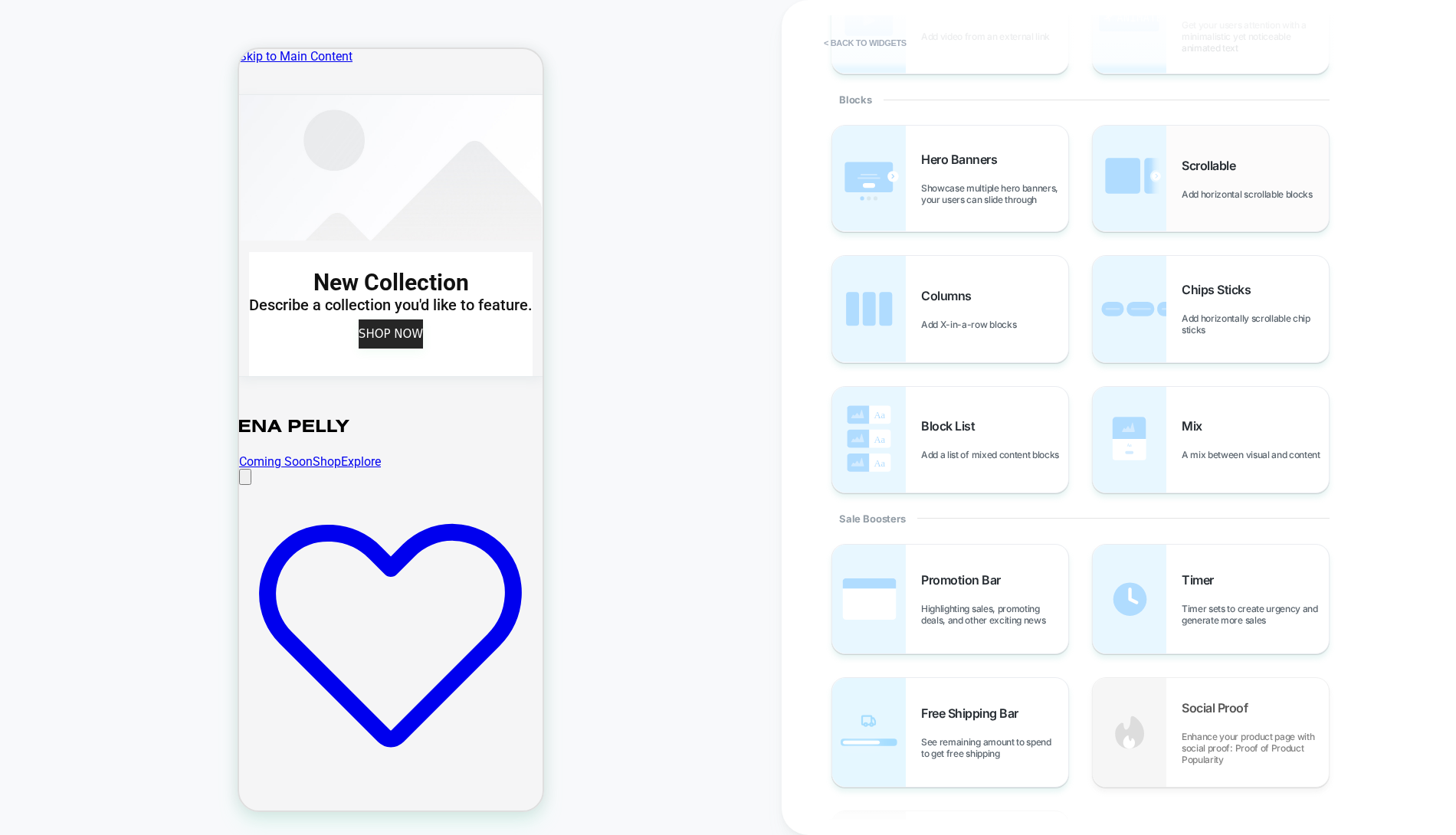
click at [1113, 468] on img at bounding box center [1129, 439] width 73 height 106
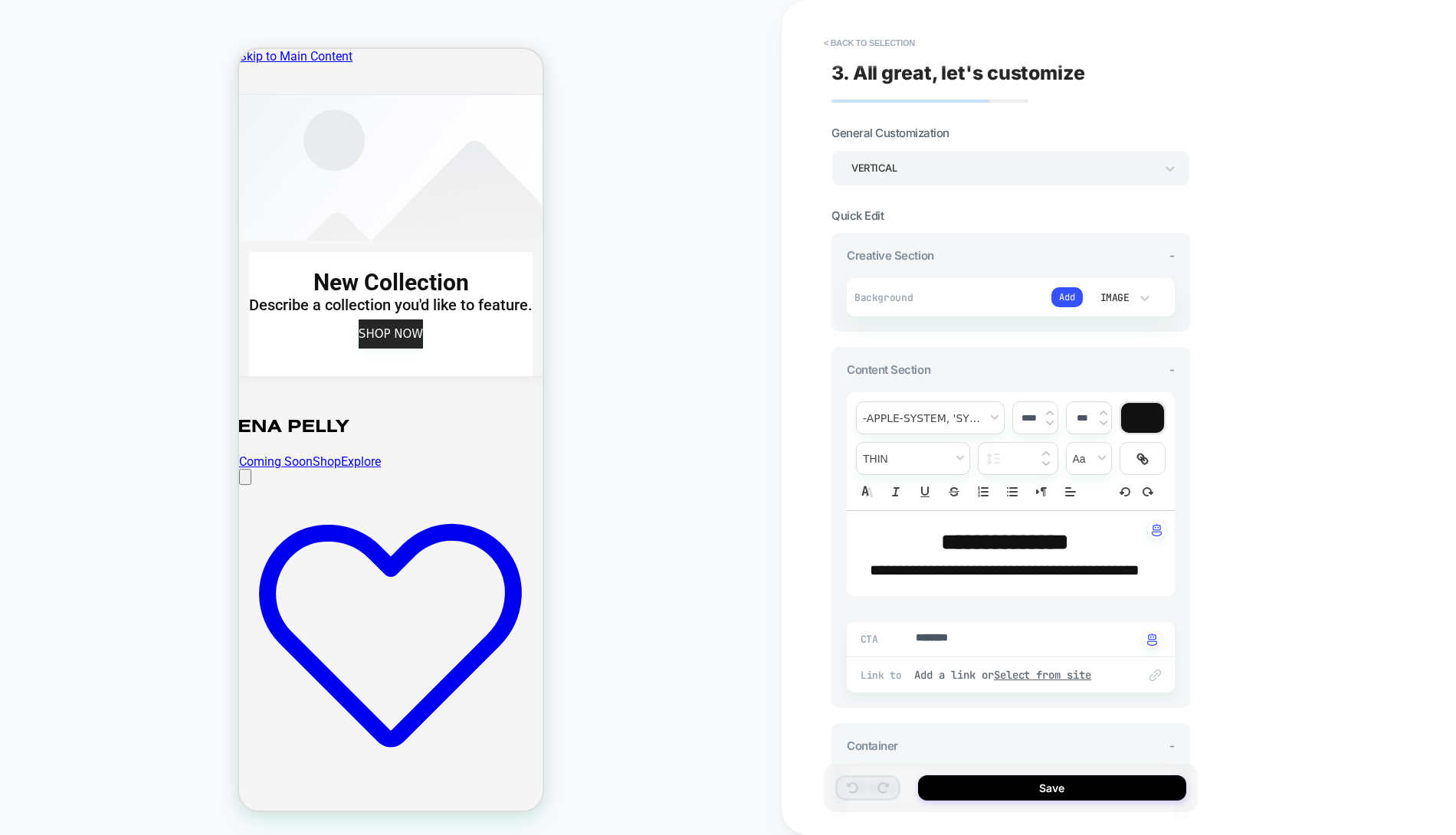
type textarea "*"
click at [872, 41] on button "< Back to selection" at bounding box center [869, 43] width 107 height 25
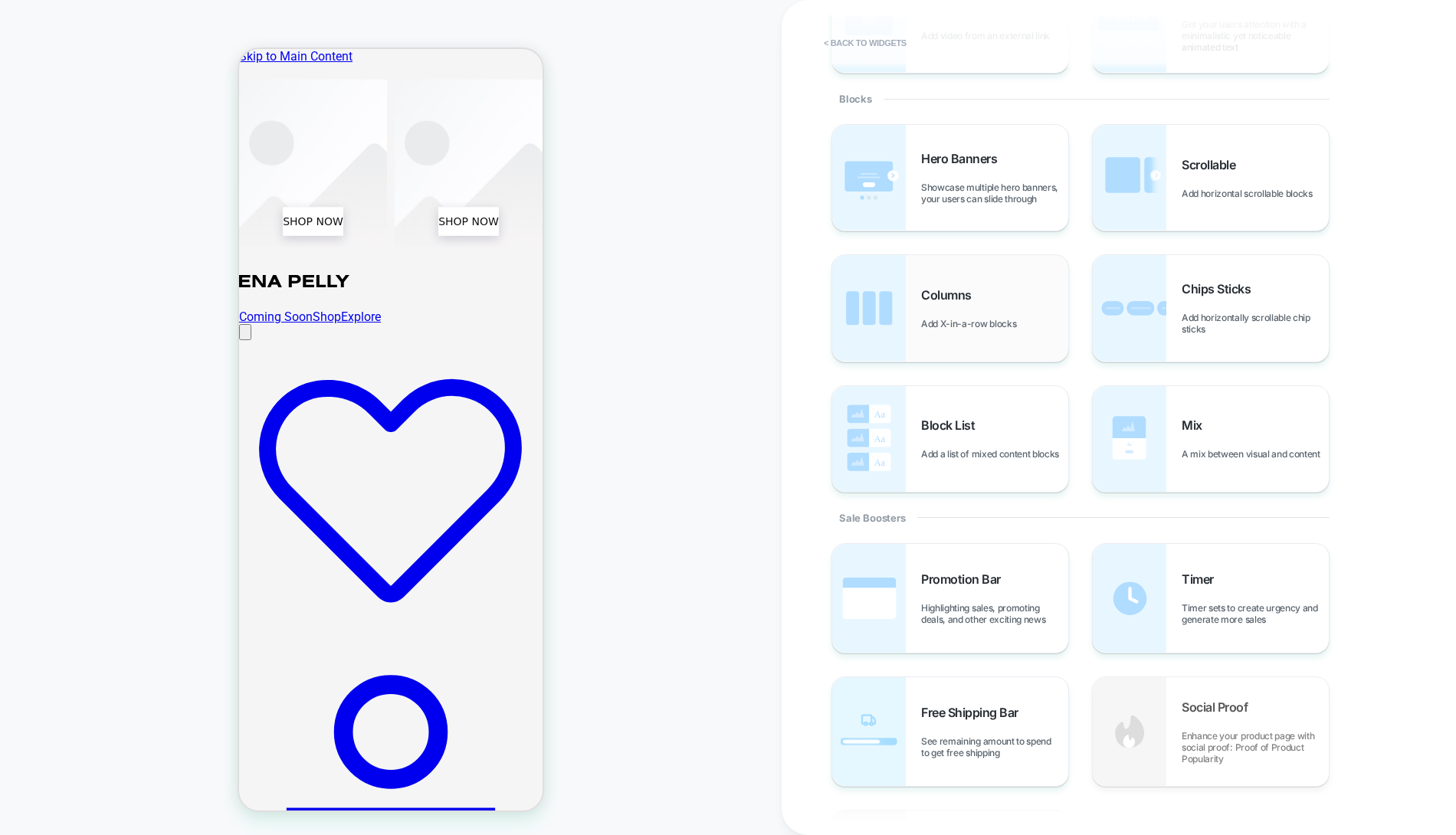
scroll to position [298, 0]
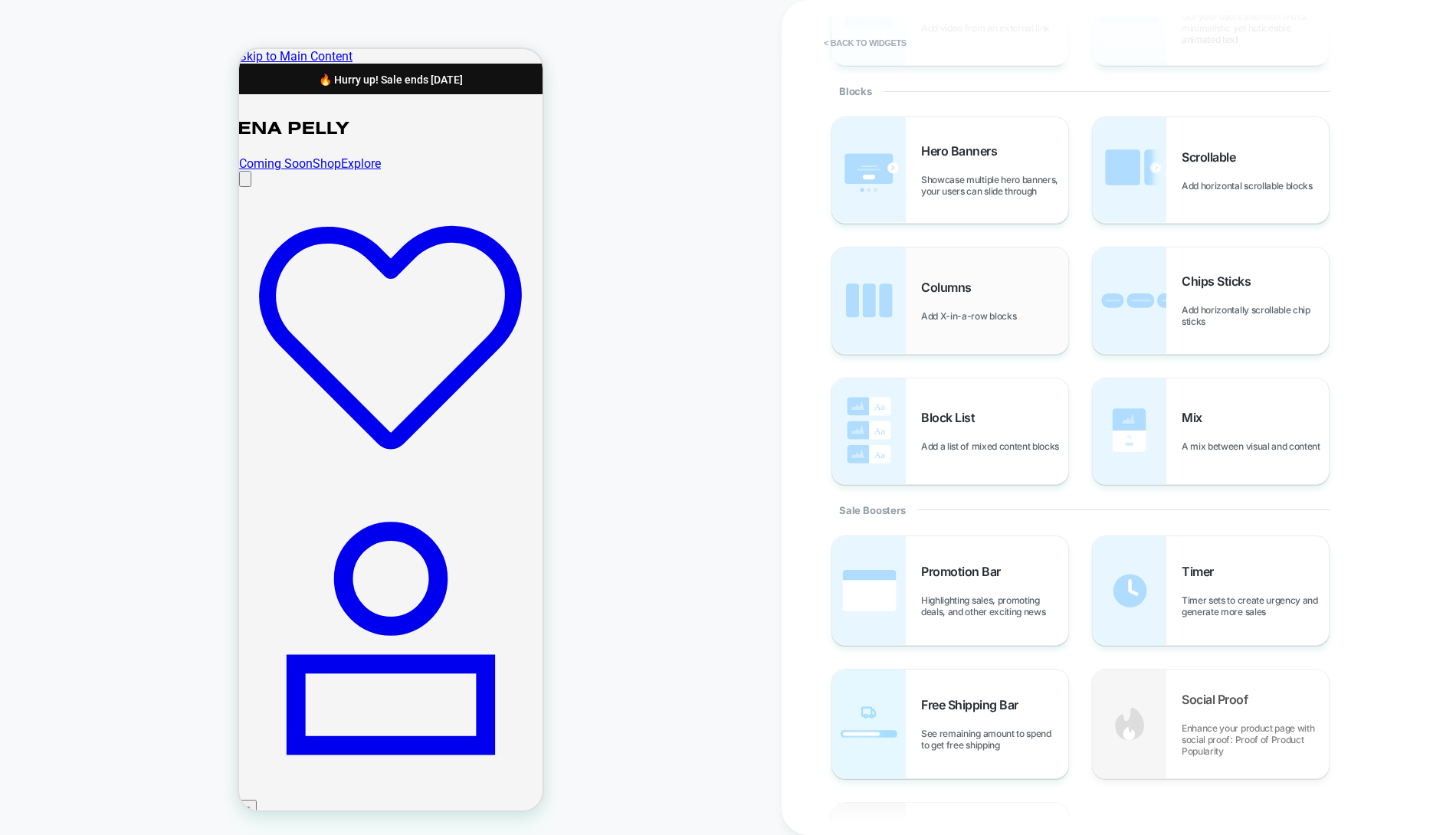
click at [937, 583] on div "Promotion Bar Highlighting sales, promoting deals, and other exciting news" at bounding box center [994, 590] width 147 height 53
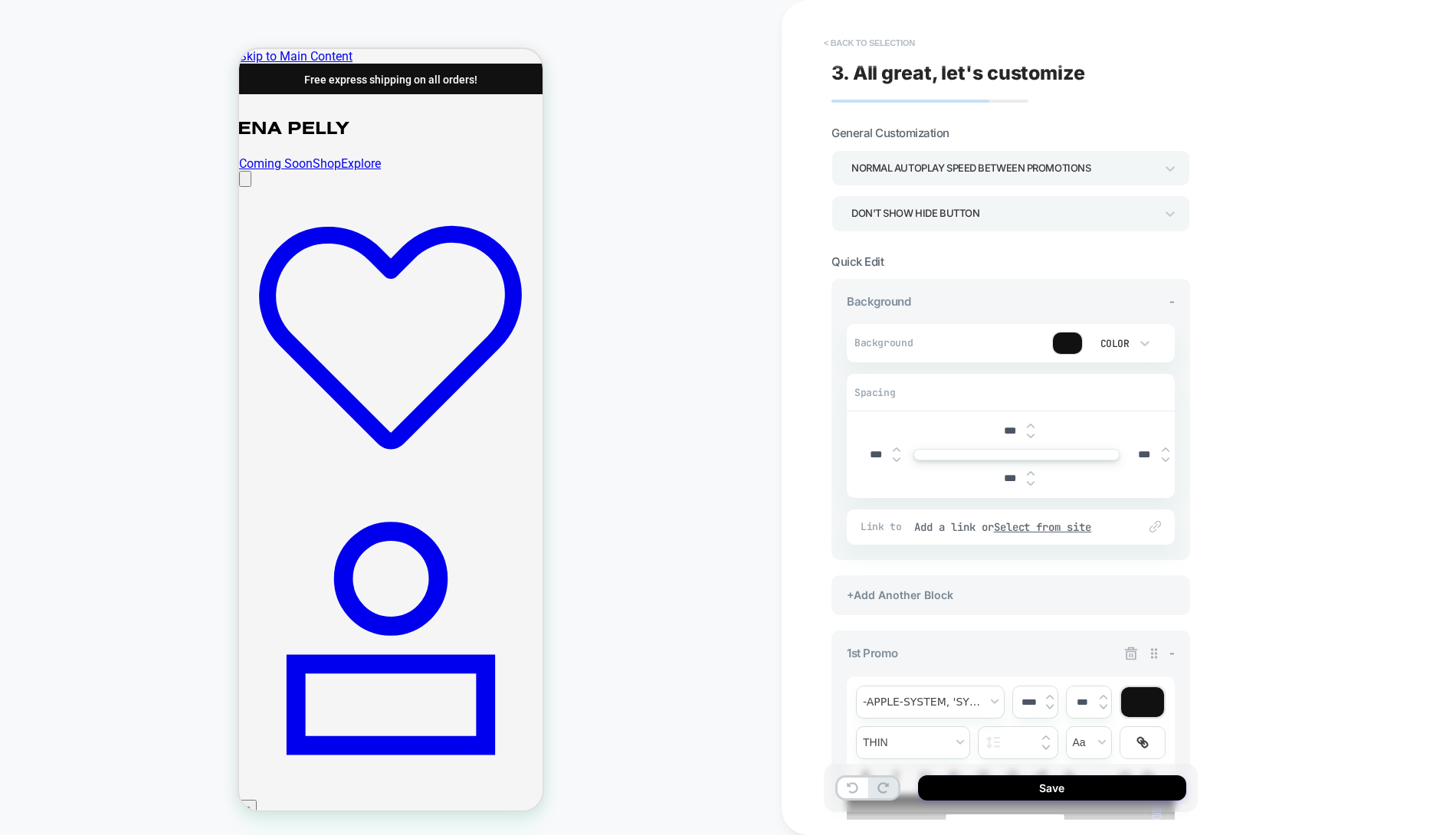
click at [900, 41] on button "< Back to selection" at bounding box center [869, 43] width 107 height 25
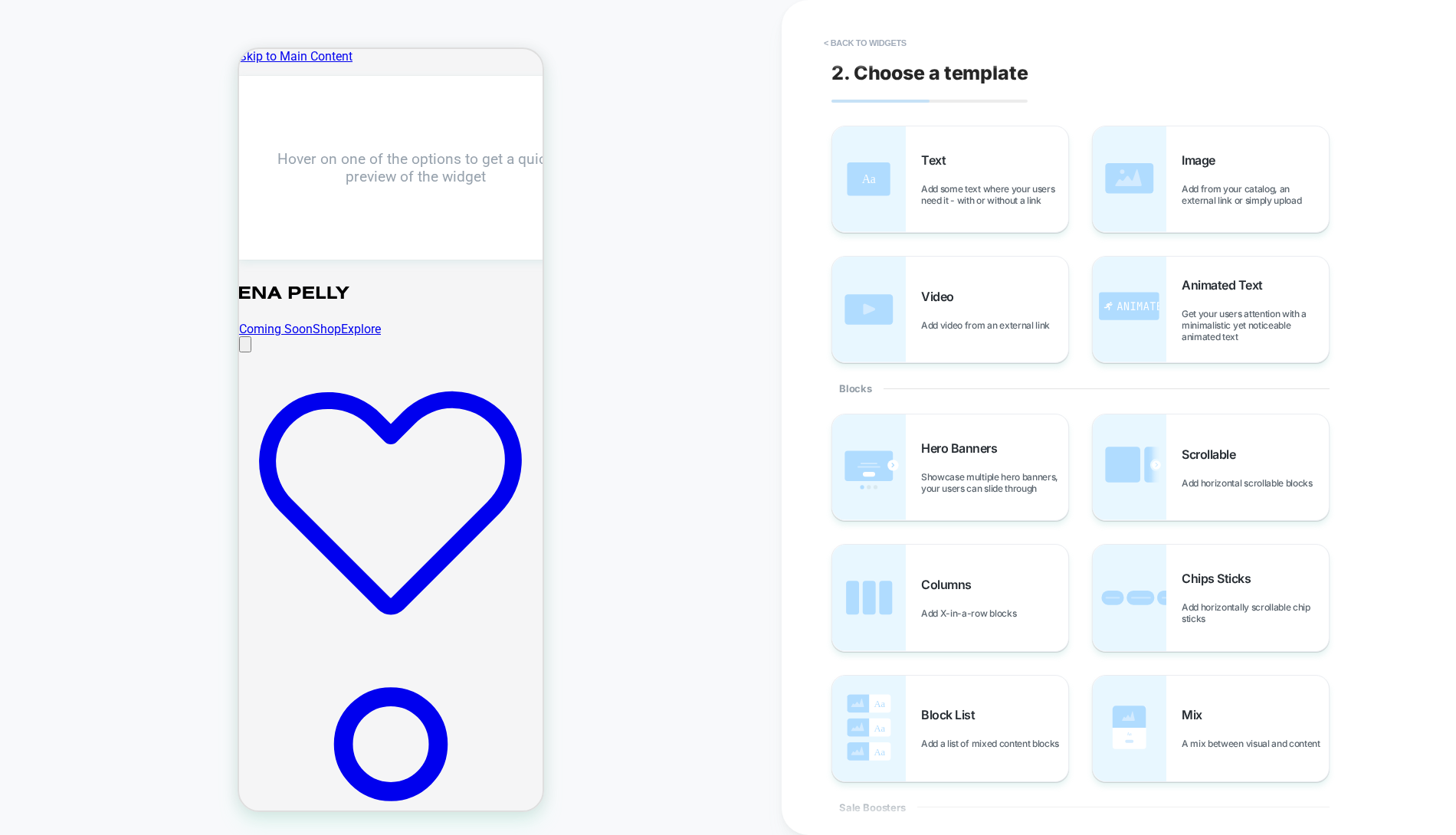
click at [900, 41] on button "< Back to widgets" at bounding box center [864, 43] width 98 height 25
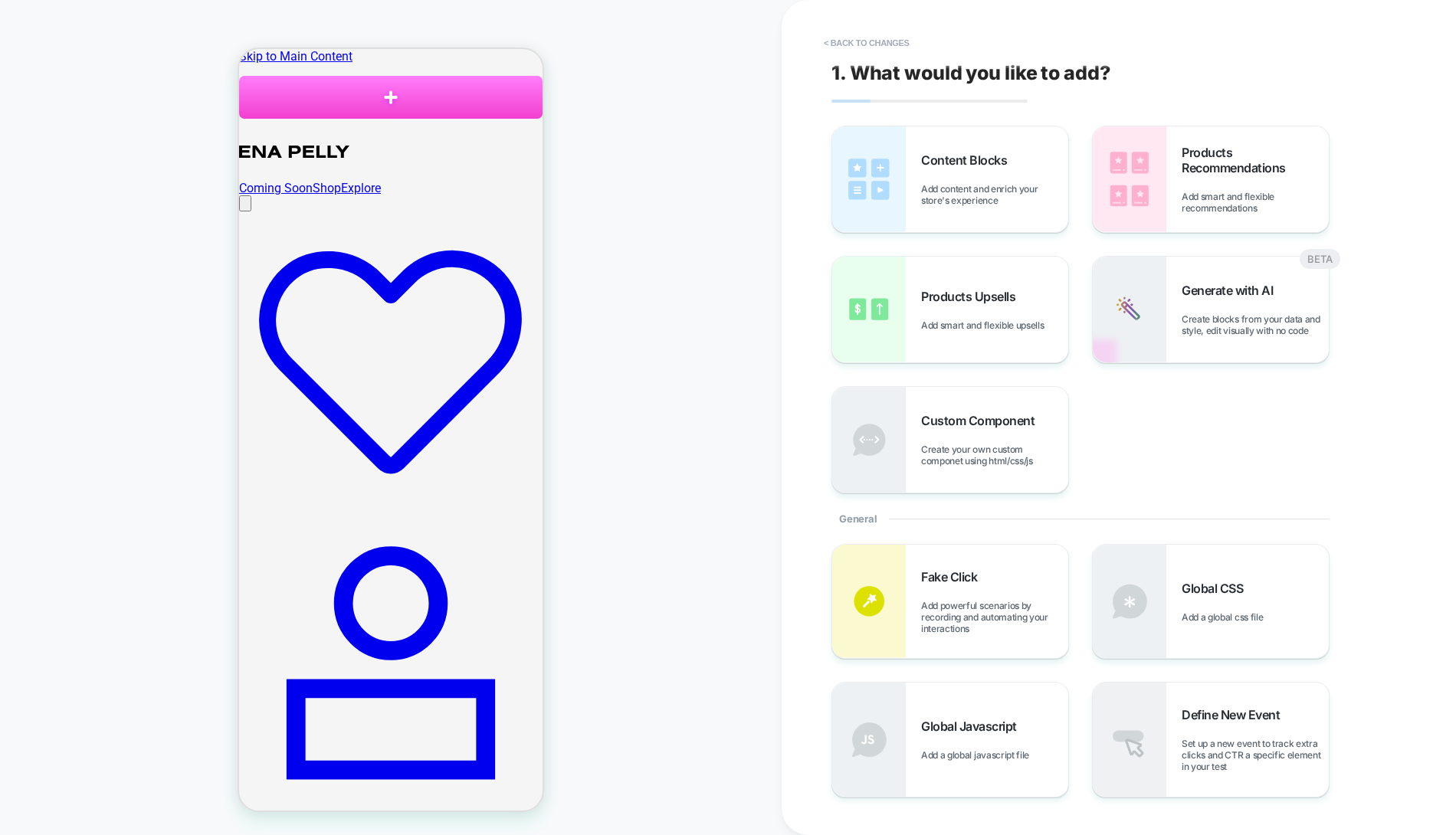
click at [900, 41] on button "< Back to changes" at bounding box center [866, 43] width 101 height 25
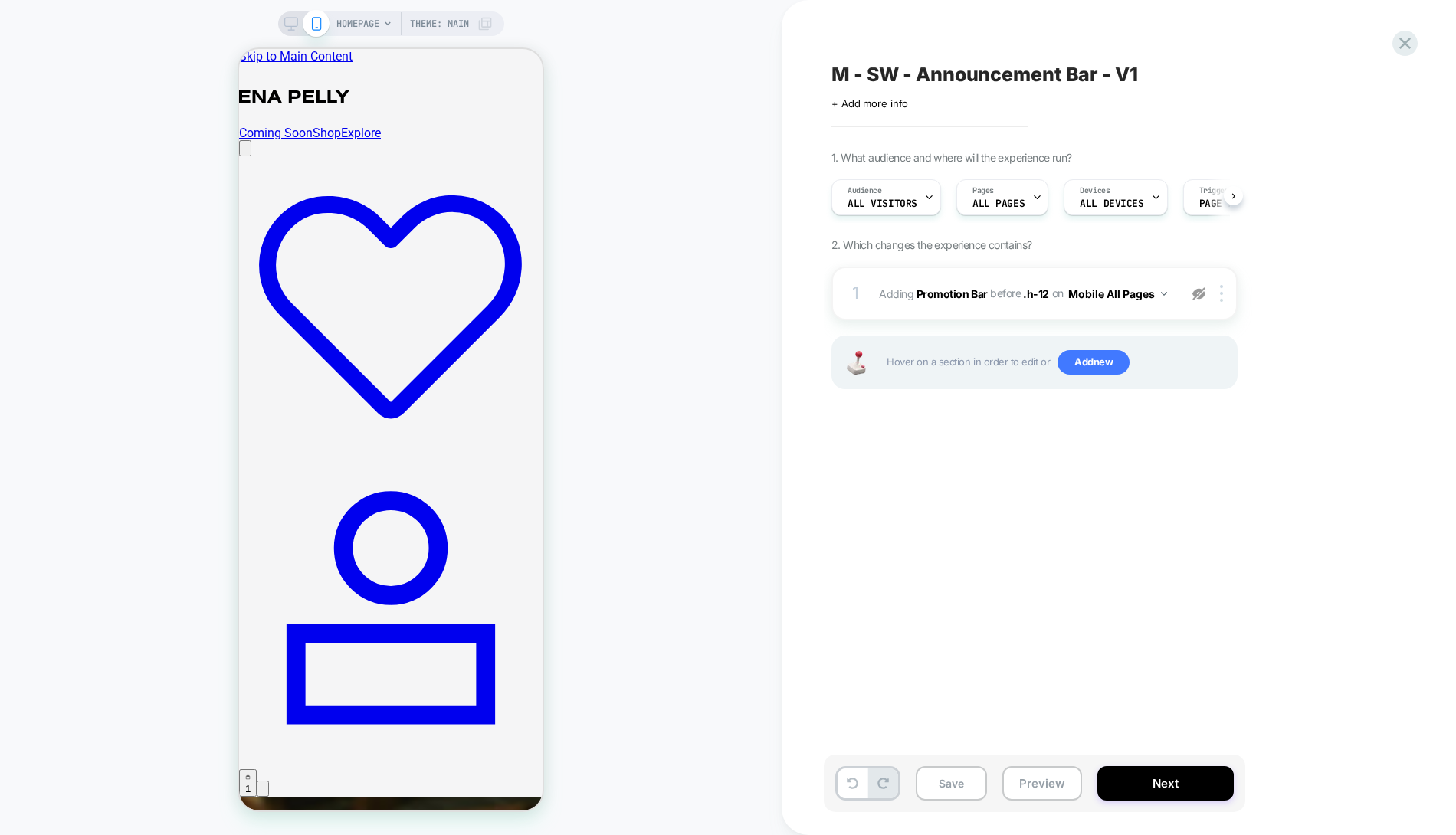
scroll to position [0, 1]
click at [1189, 291] on div at bounding box center [1199, 294] width 26 height 17
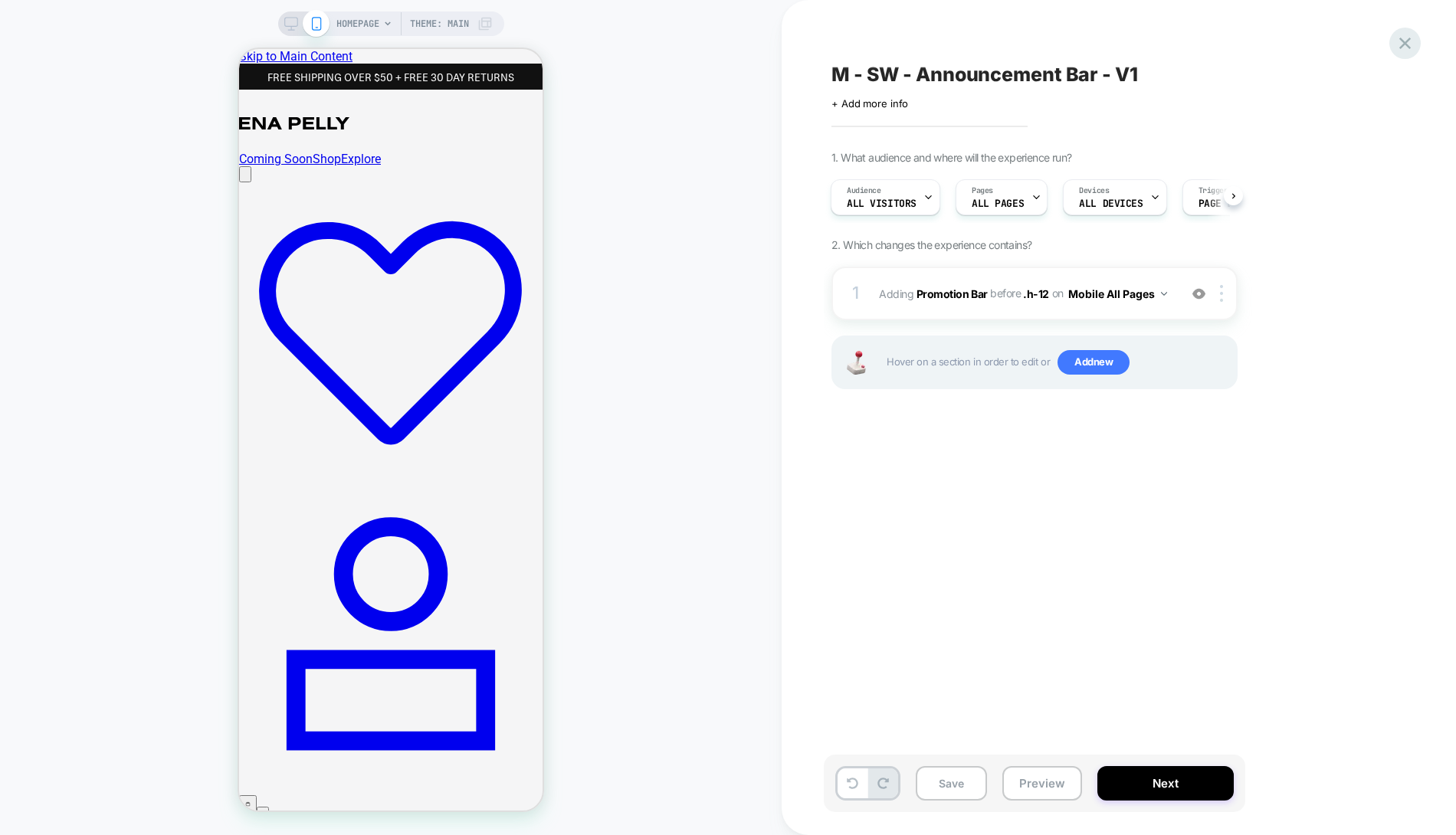
click at [1396, 37] on icon at bounding box center [1405, 43] width 21 height 21
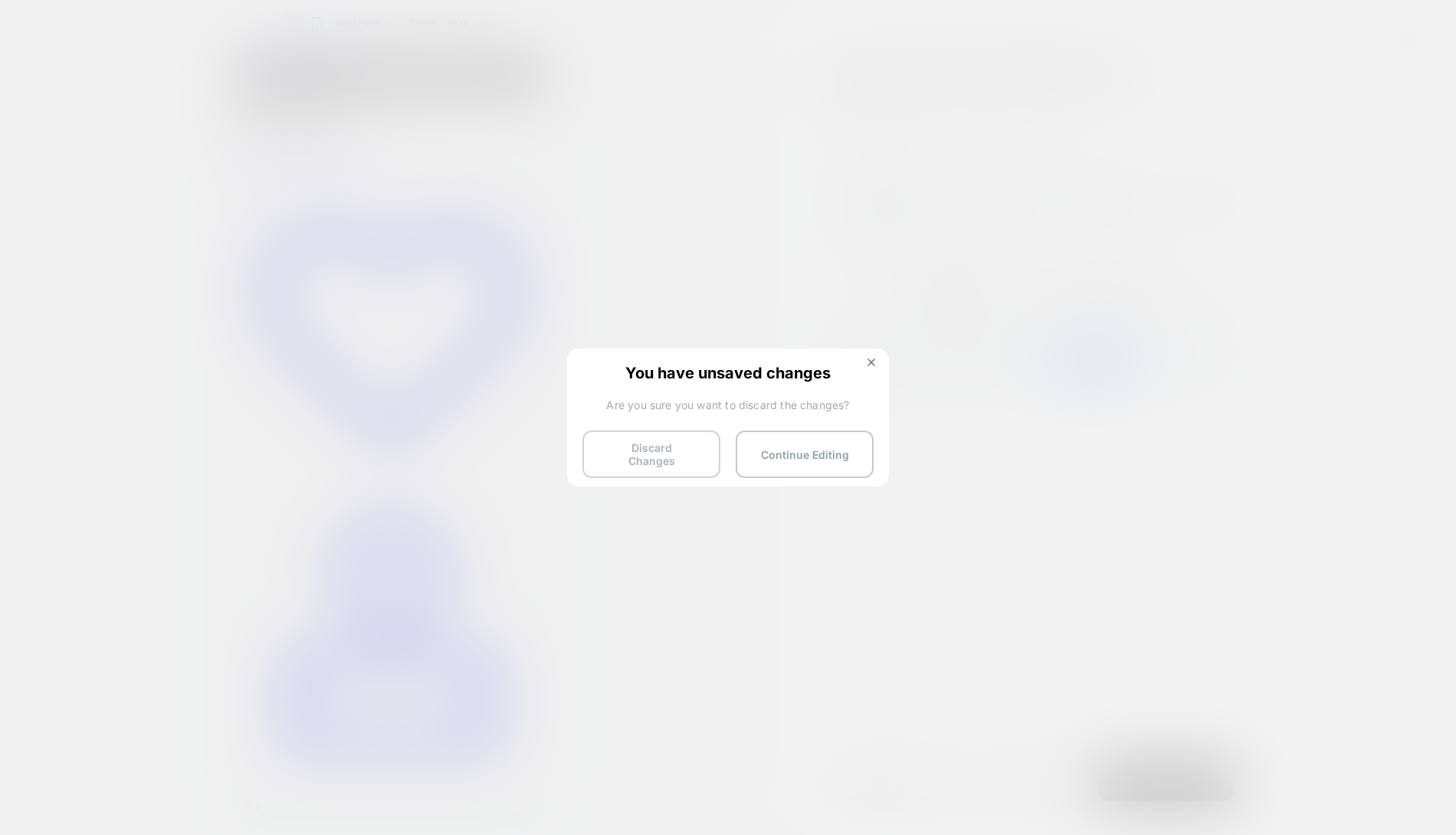
click at [674, 444] on button "Discard Changes" at bounding box center [651, 454] width 138 height 47
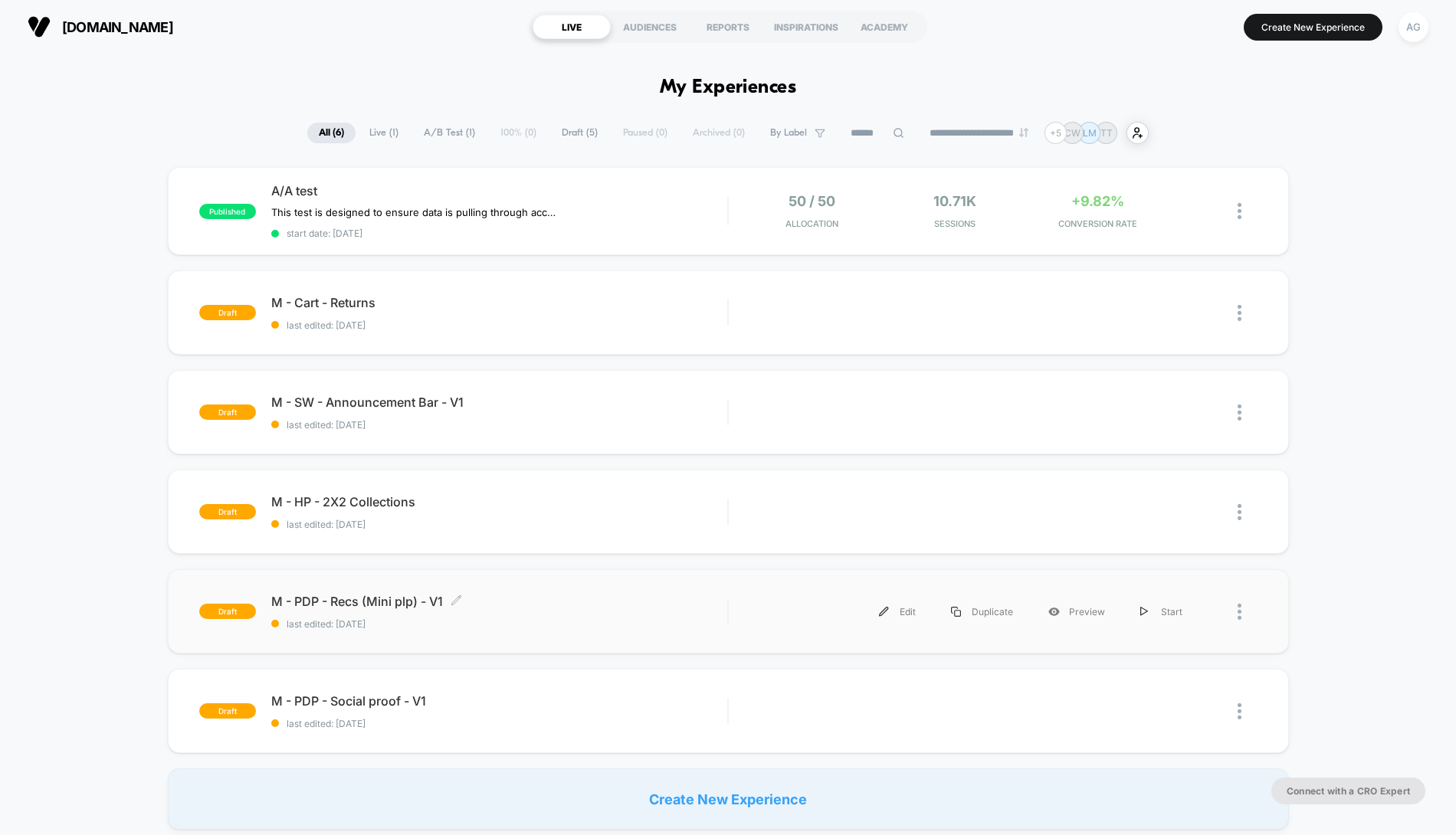
click at [567, 619] on span "last edited: [DATE]" at bounding box center [500, 624] width 457 height 12
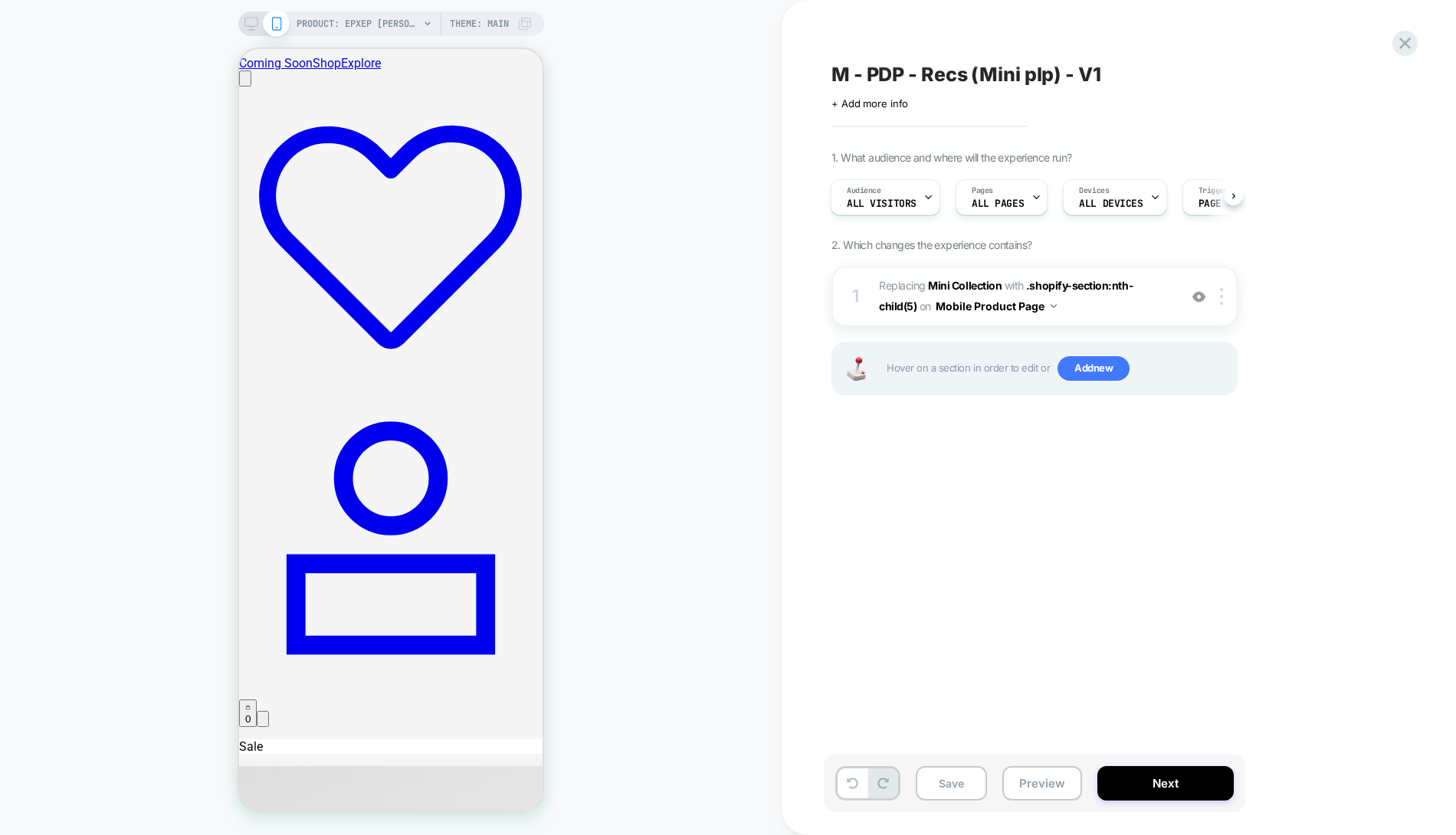
click at [705, 445] on div "PRODUCT: EPXEP [PERSON_NAME] DENIM SHORTS - Bleached Spot Denim PRODUCT: EPXEP …" at bounding box center [390, 418] width 782 height 805
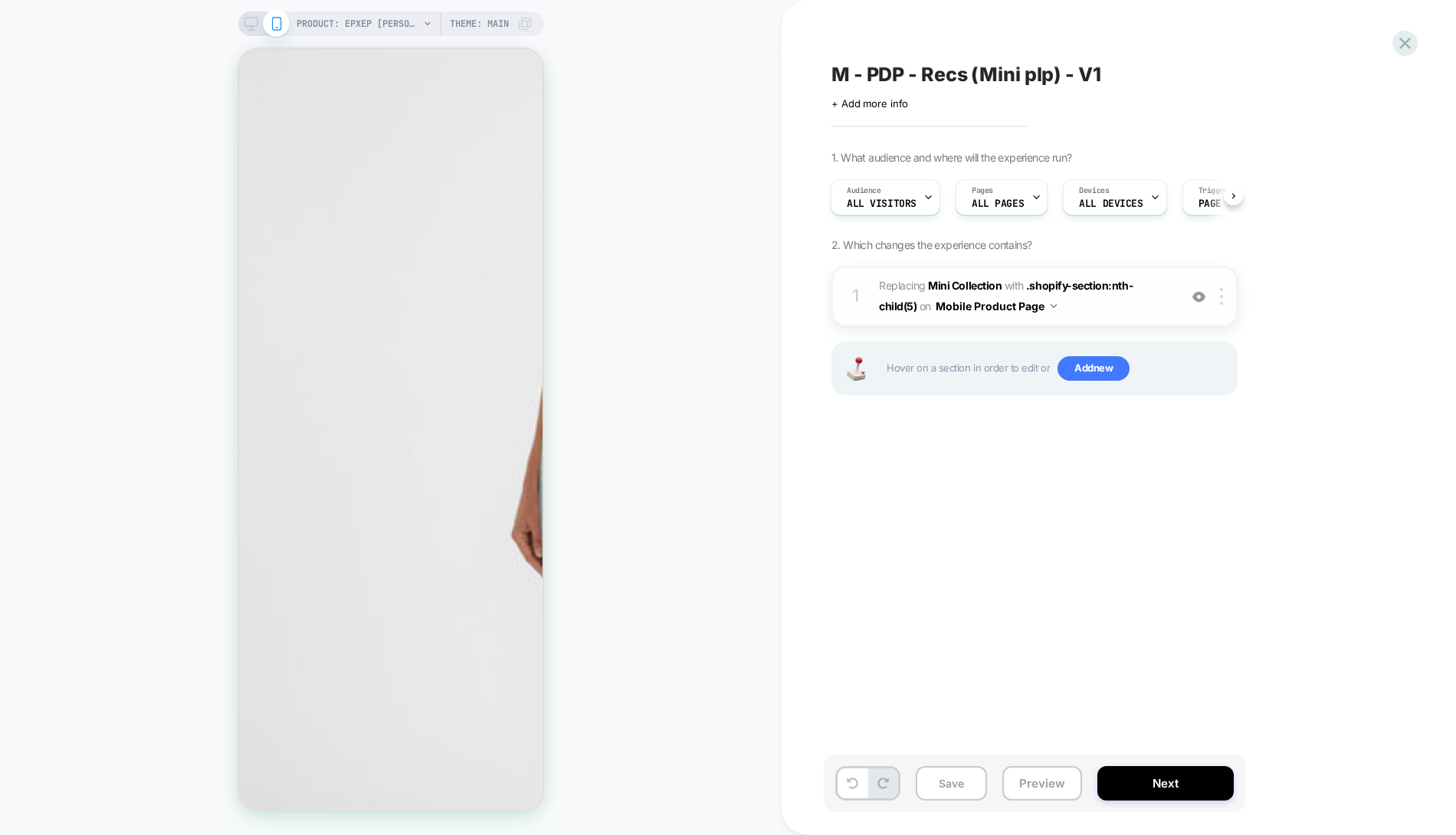
click at [1199, 297] on img at bounding box center [1199, 297] width 13 height 13
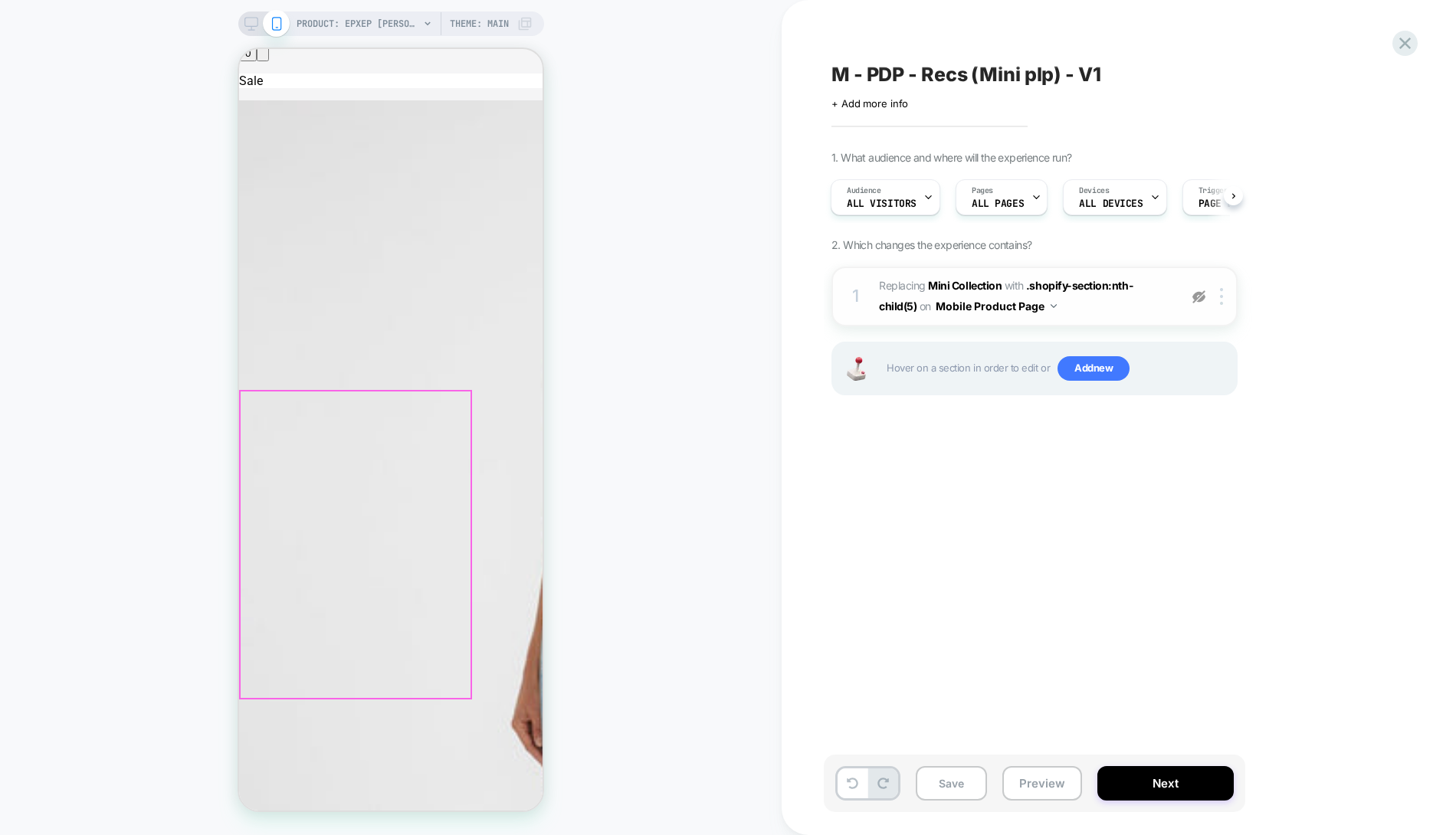
scroll to position [771, 0]
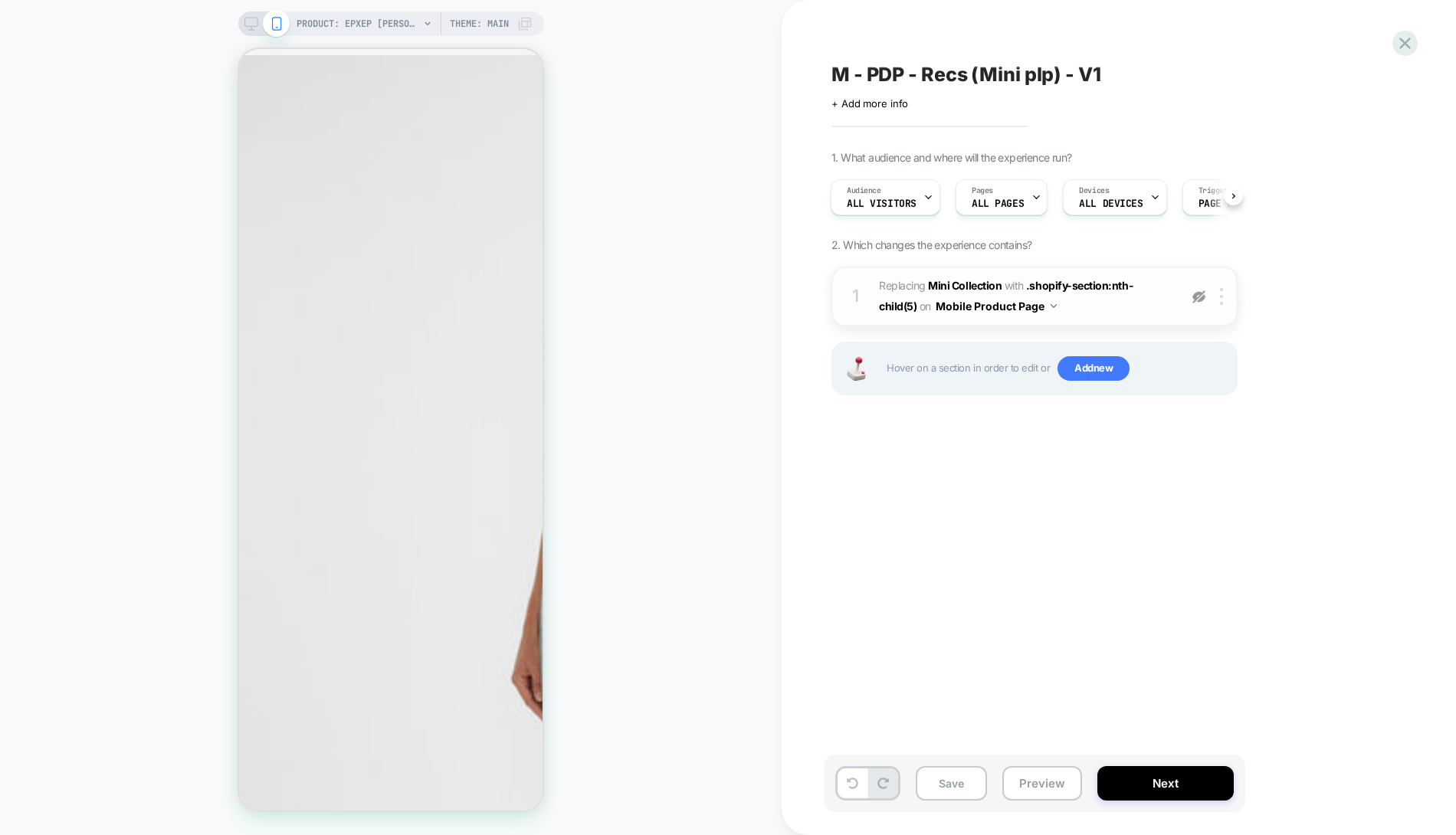
click at [1199, 295] on img at bounding box center [1199, 297] width 13 height 13
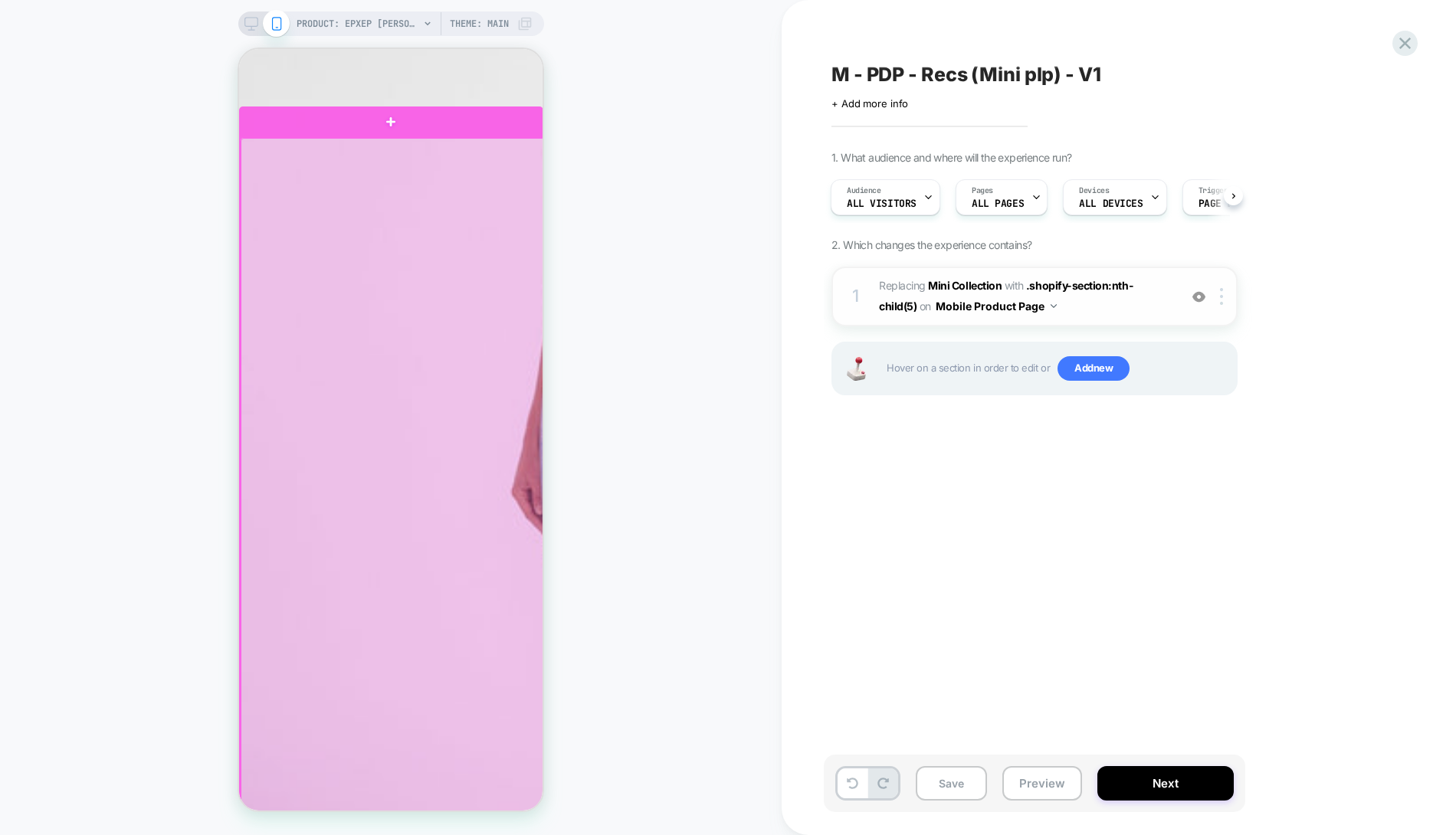
scroll to position [977, 0]
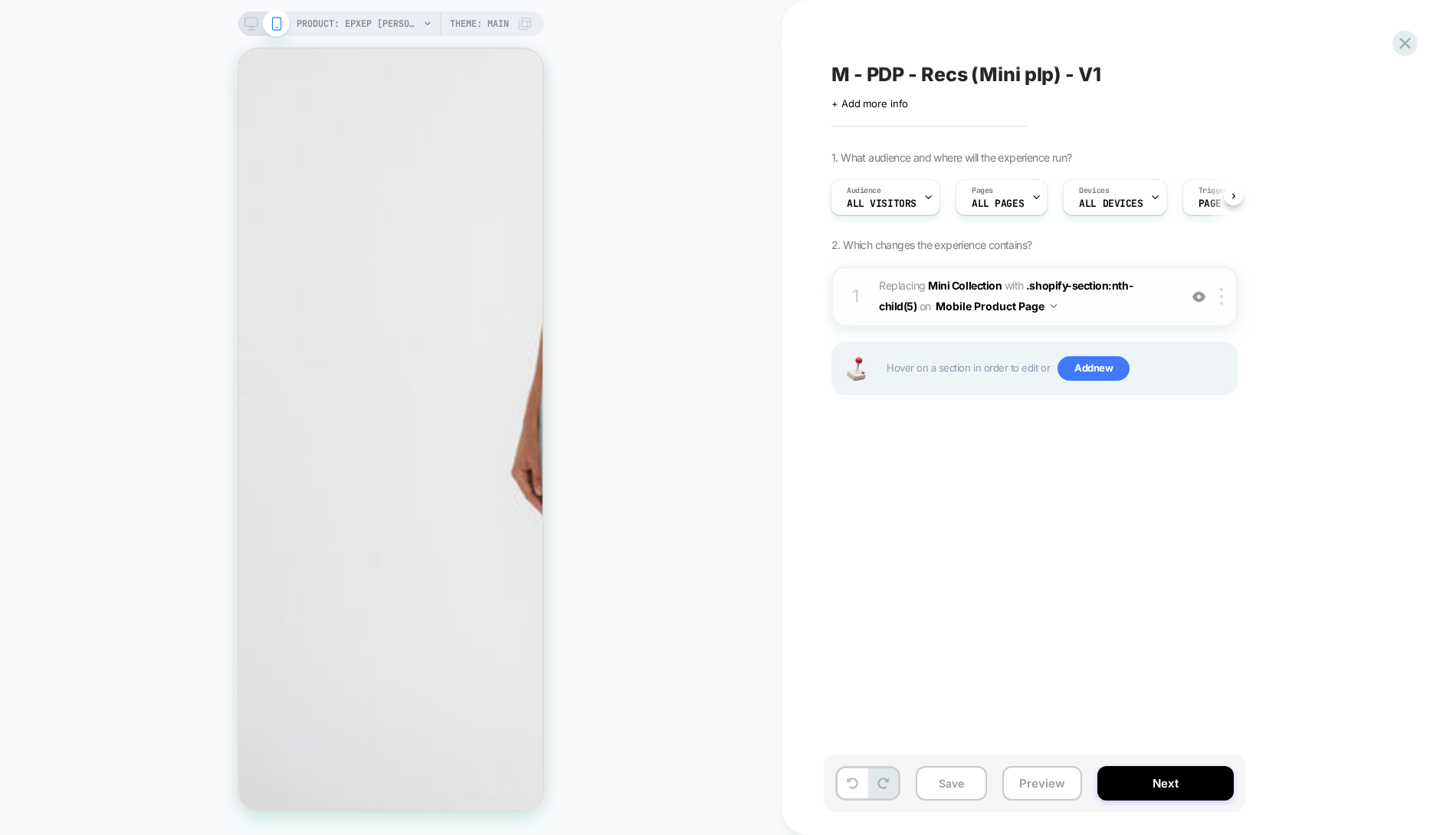
click at [1072, 317] on div "1 #_loomi_addon_1760293286556 Replacing Mini Collection WITH .shopify-section:n…" at bounding box center [1034, 296] width 406 height 60
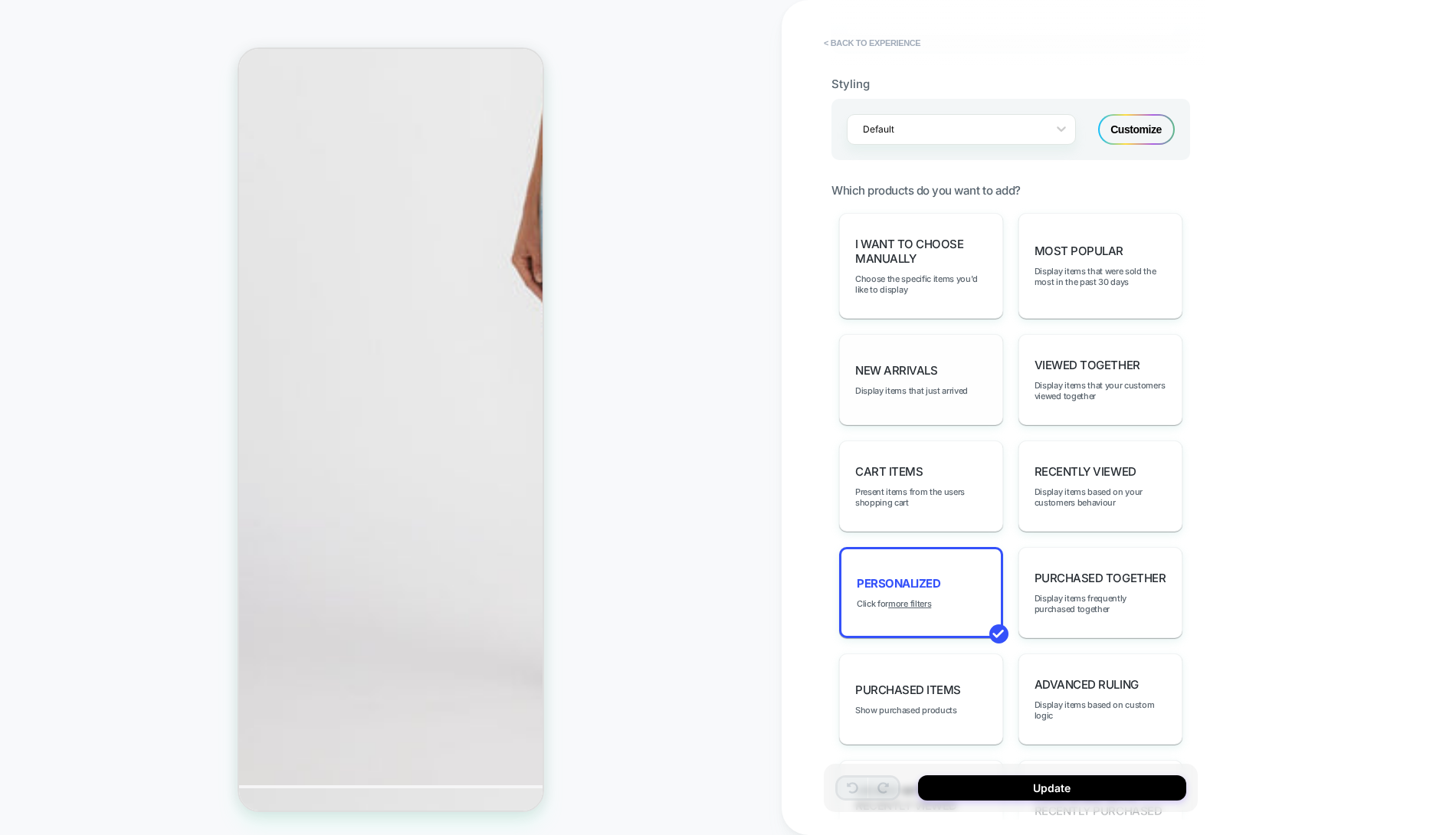
scroll to position [760, 0]
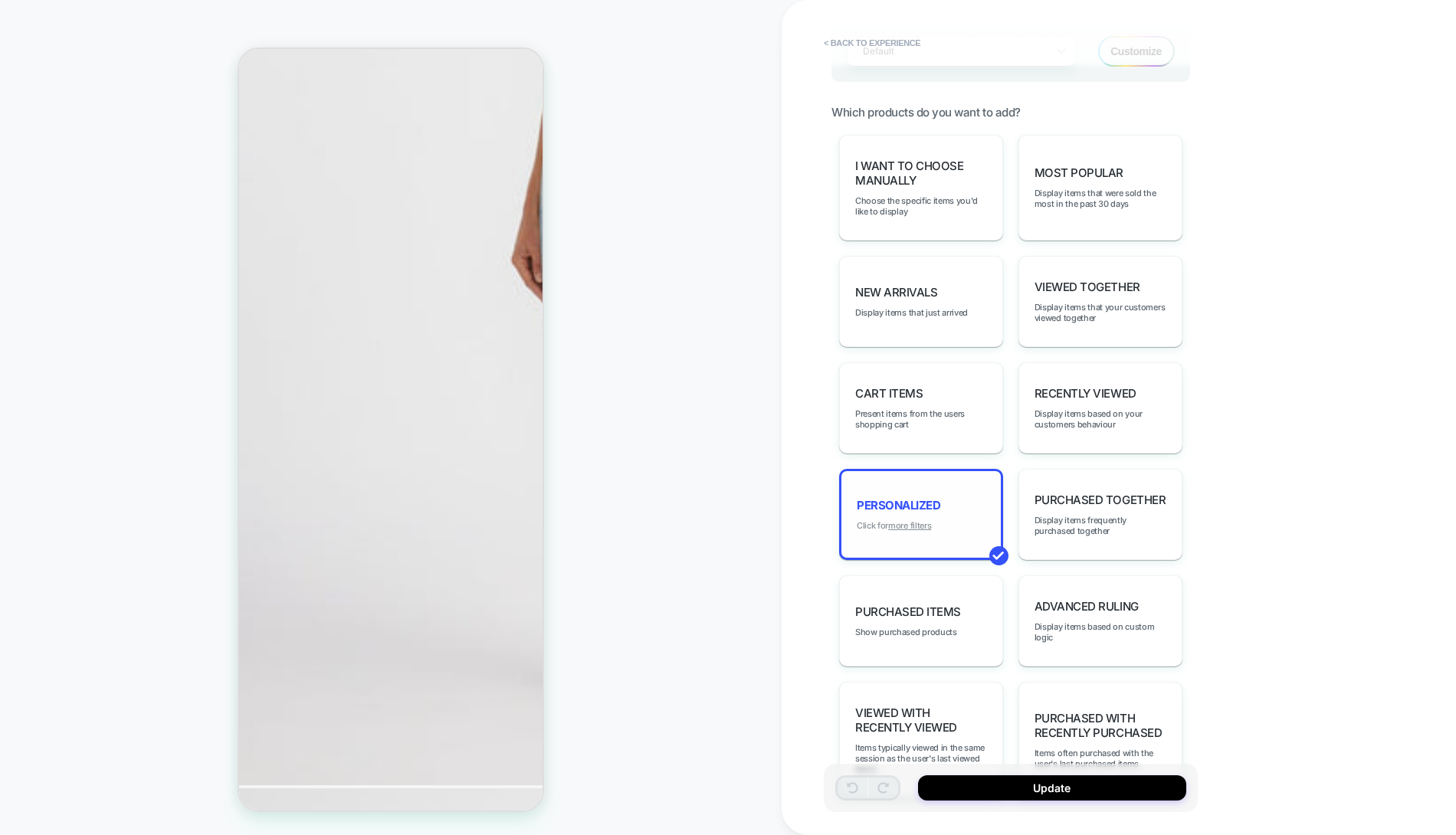
click at [912, 520] on u "more filters" at bounding box center [909, 526] width 43 height 11
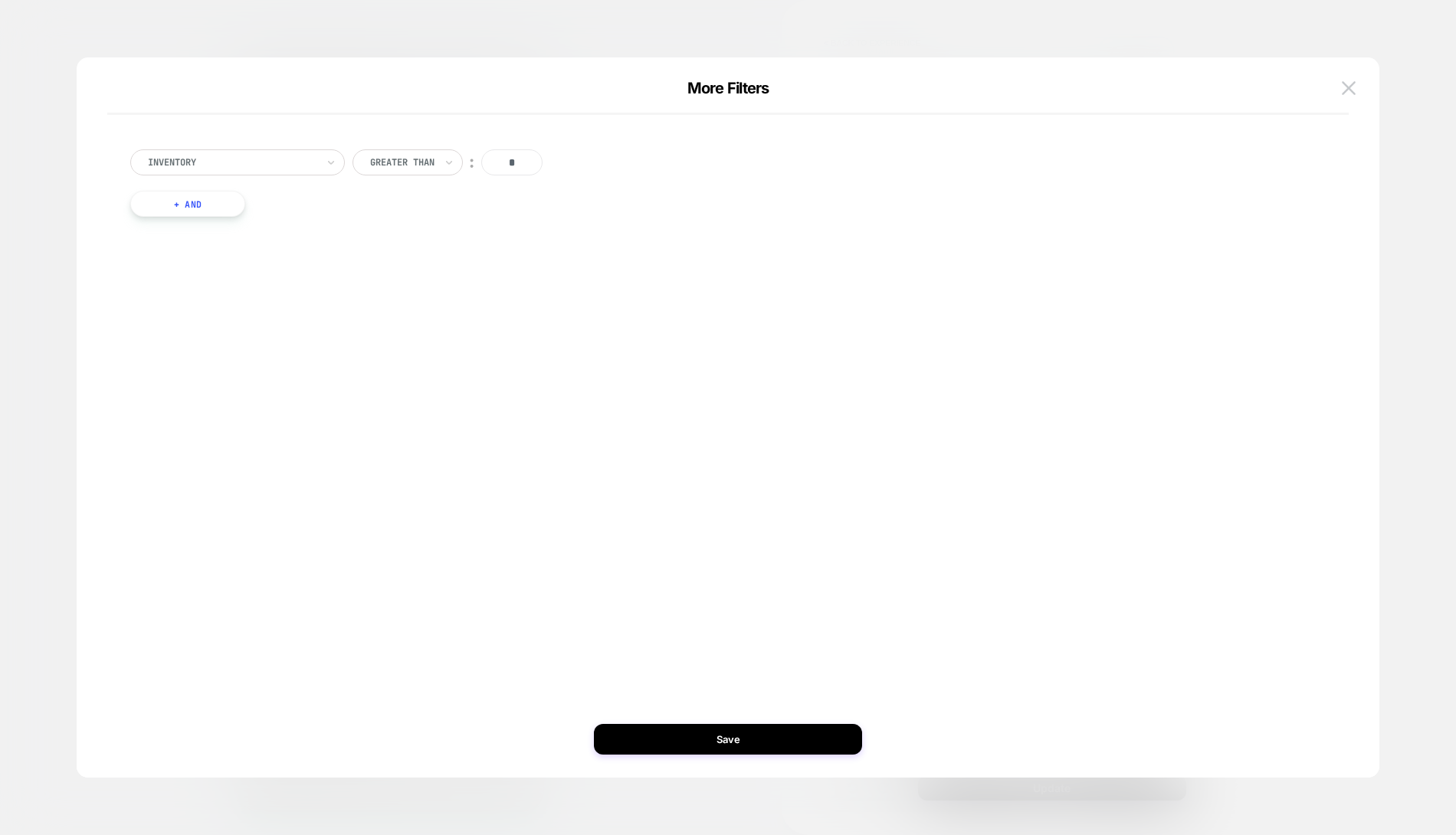
click at [1110, 43] on div at bounding box center [728, 418] width 1456 height 835
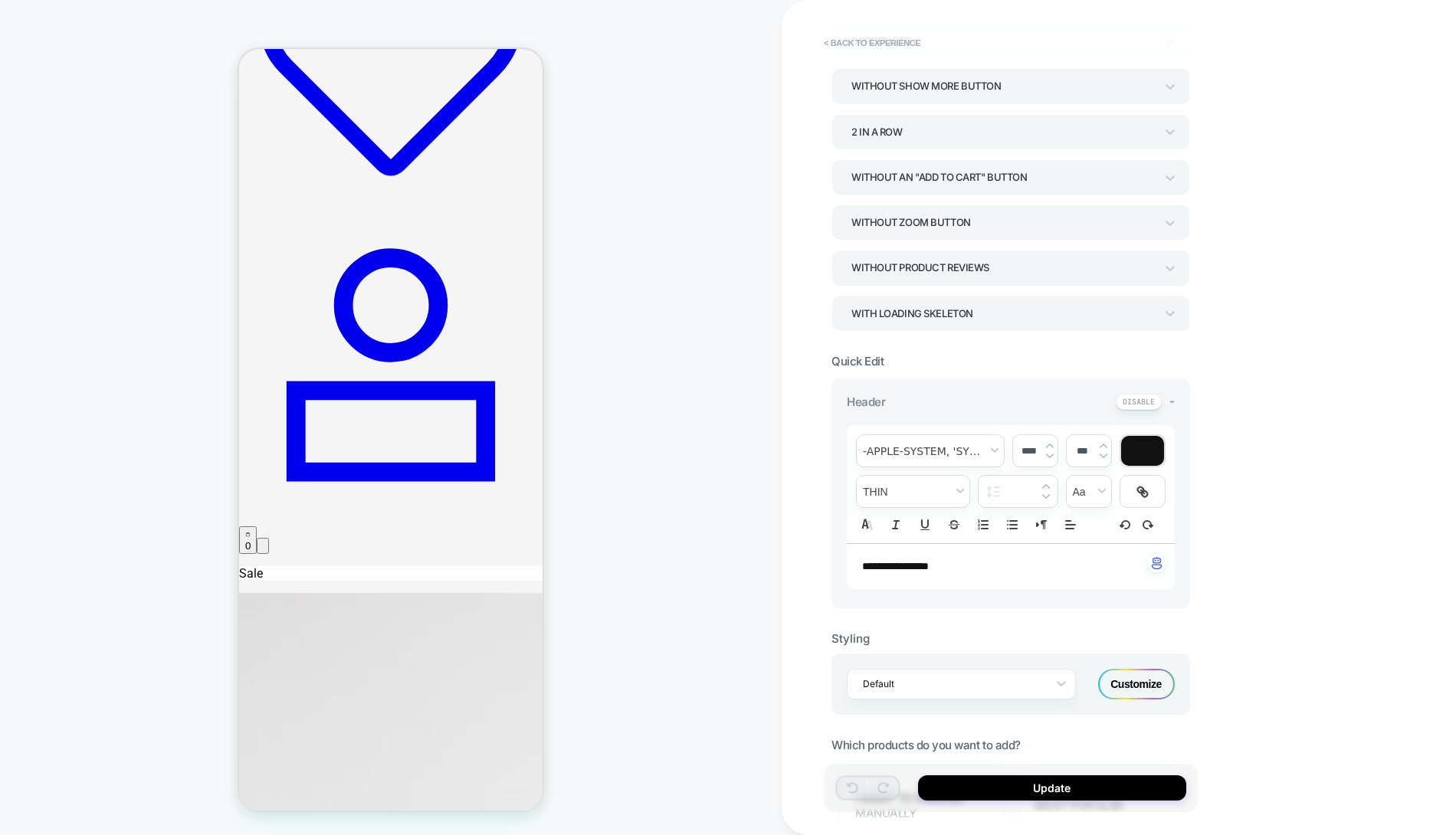
scroll to position [0, 0]
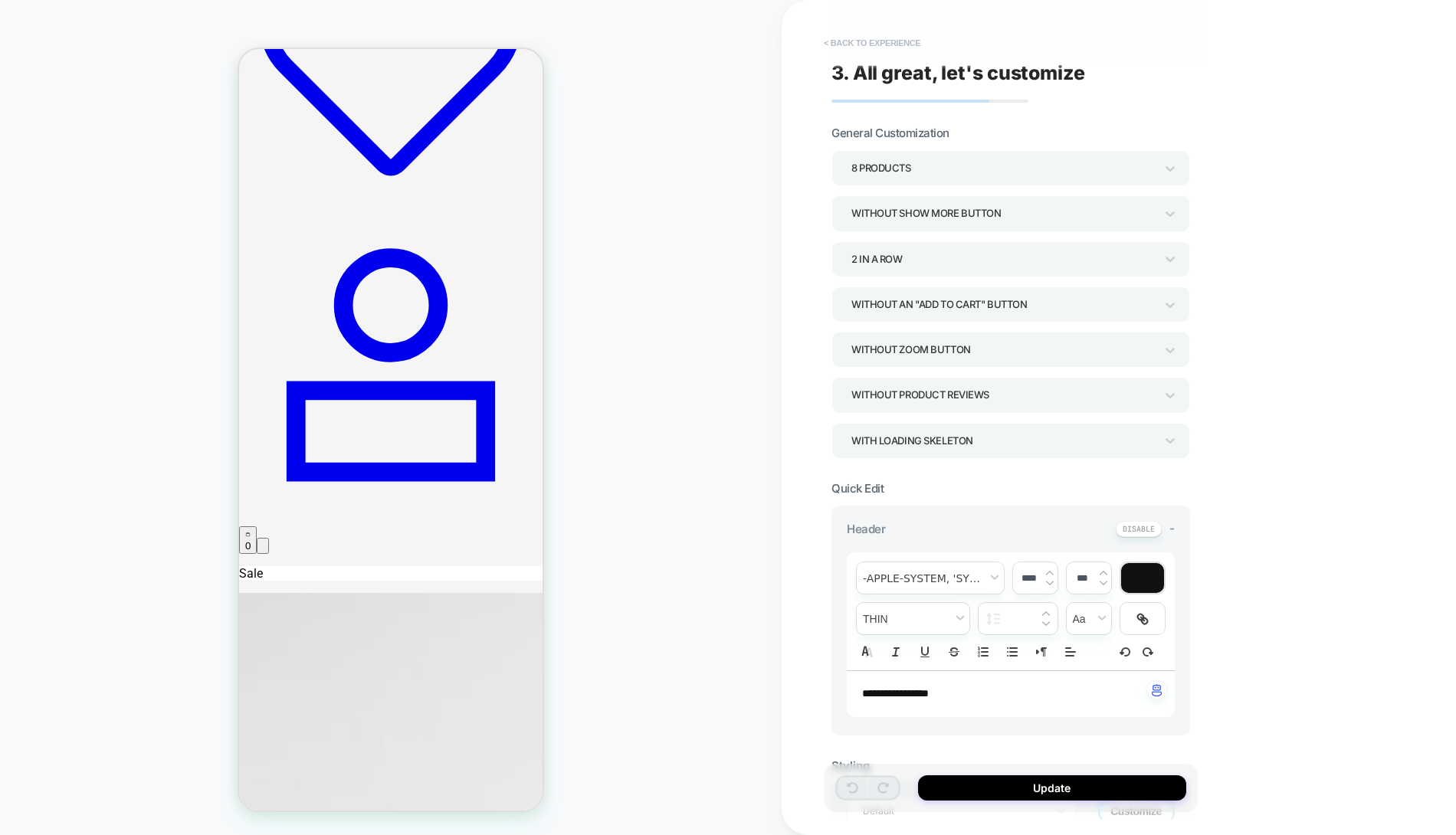
click at [885, 49] on button "< Back to experience" at bounding box center [871, 43] width 112 height 25
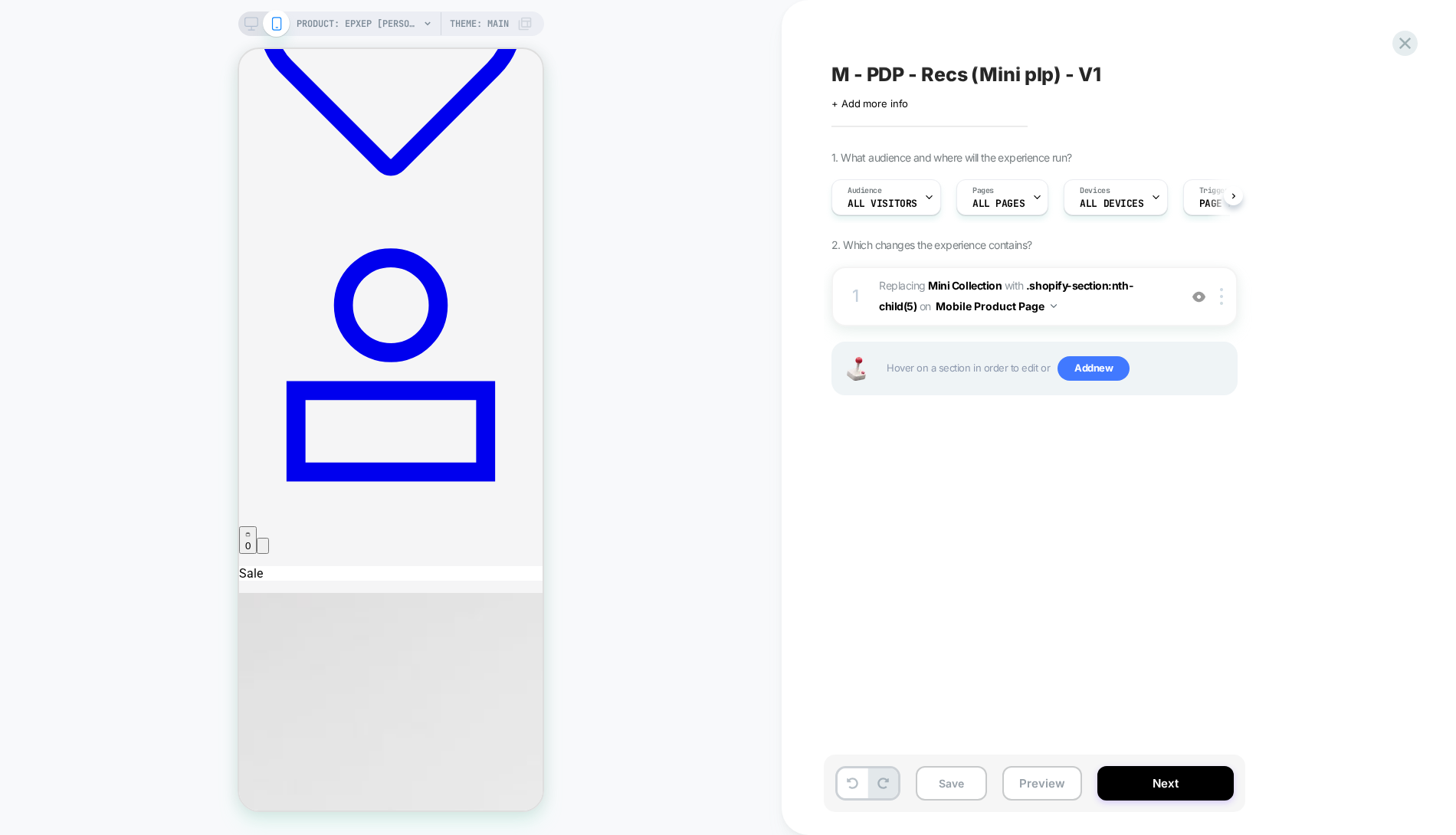
scroll to position [0, 1]
click at [1393, 42] on div at bounding box center [1405, 43] width 32 height 32
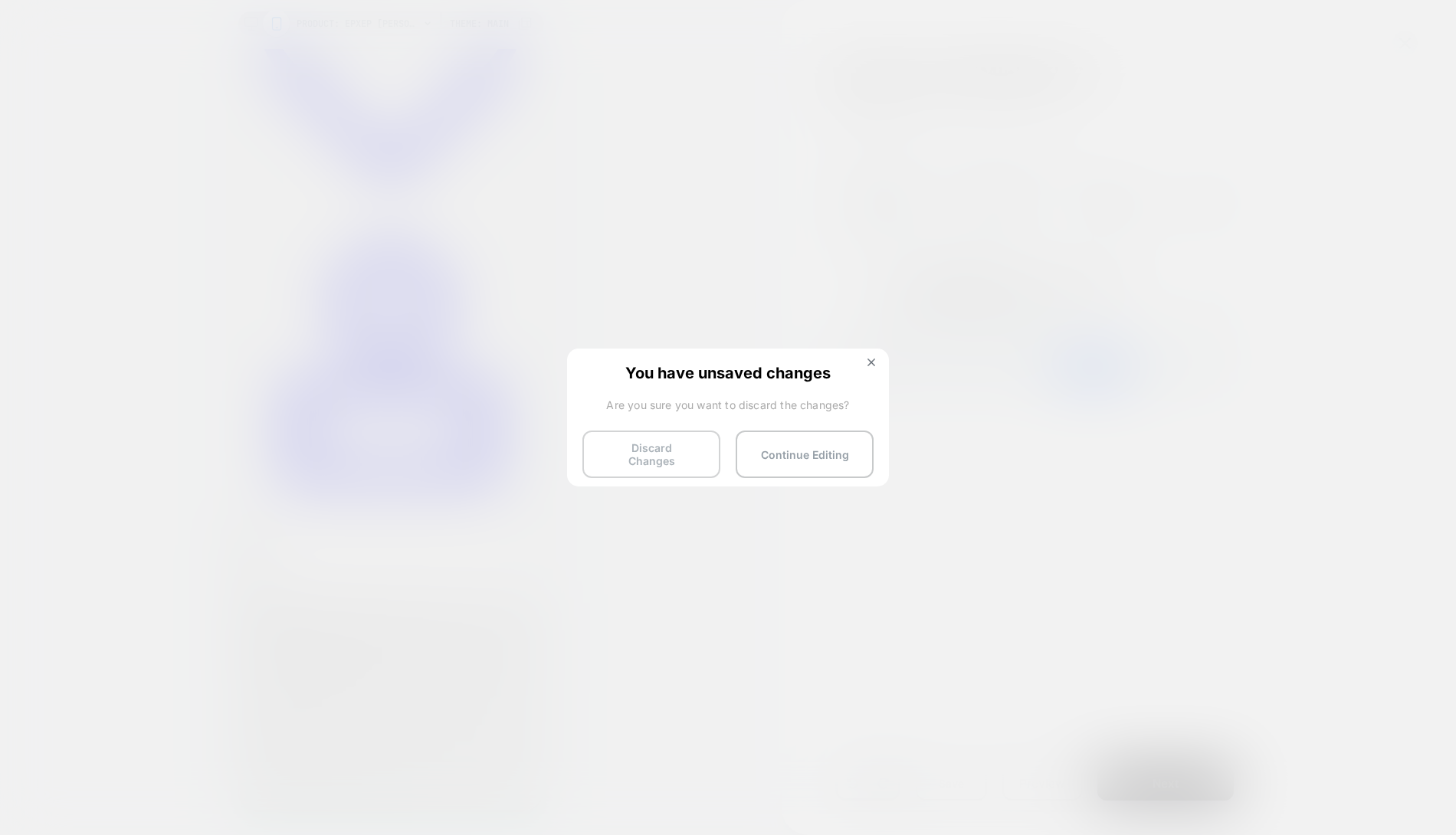
click at [669, 451] on button "Discard Changes" at bounding box center [651, 454] width 138 height 47
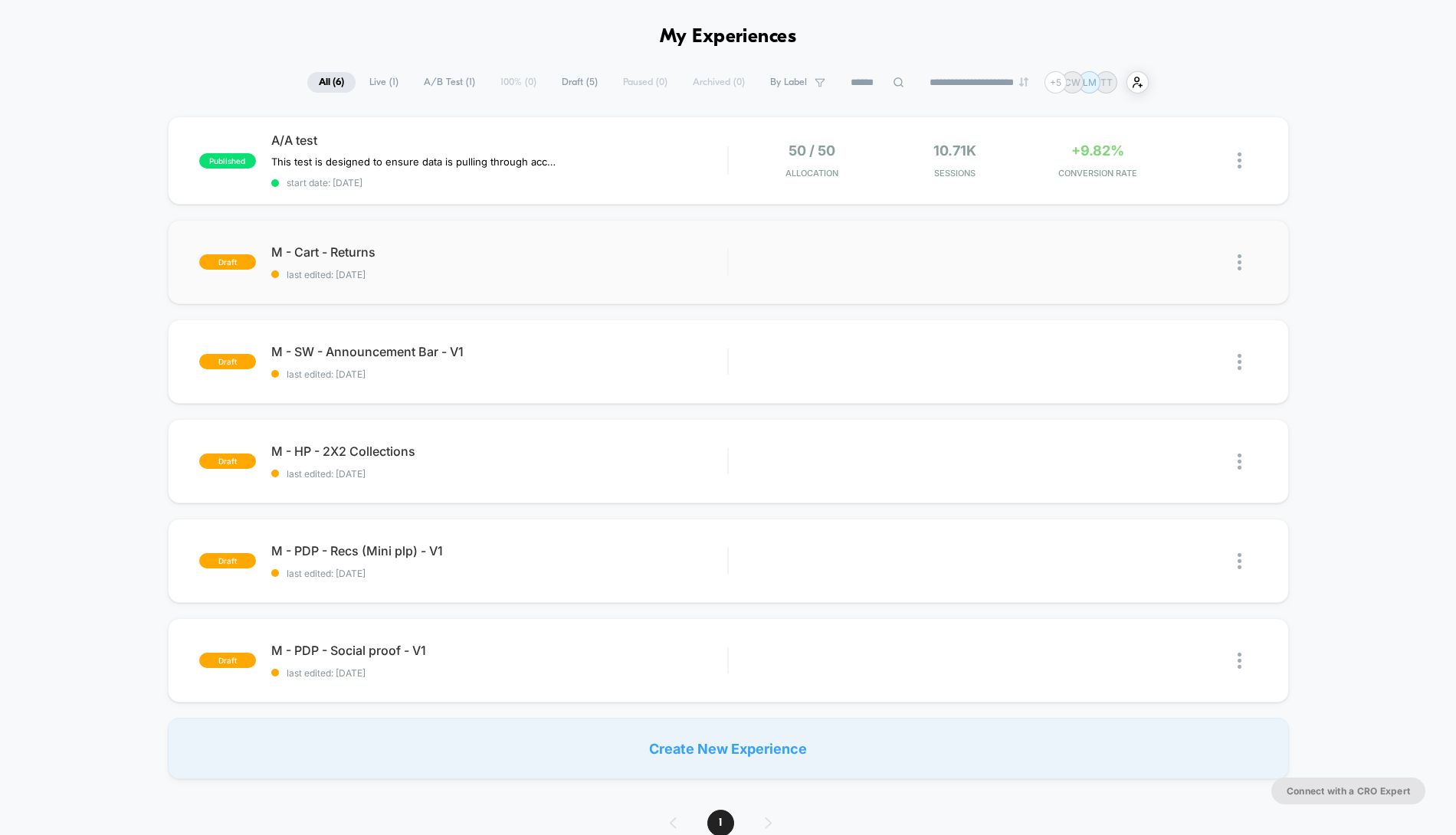
scroll to position [53, 0]
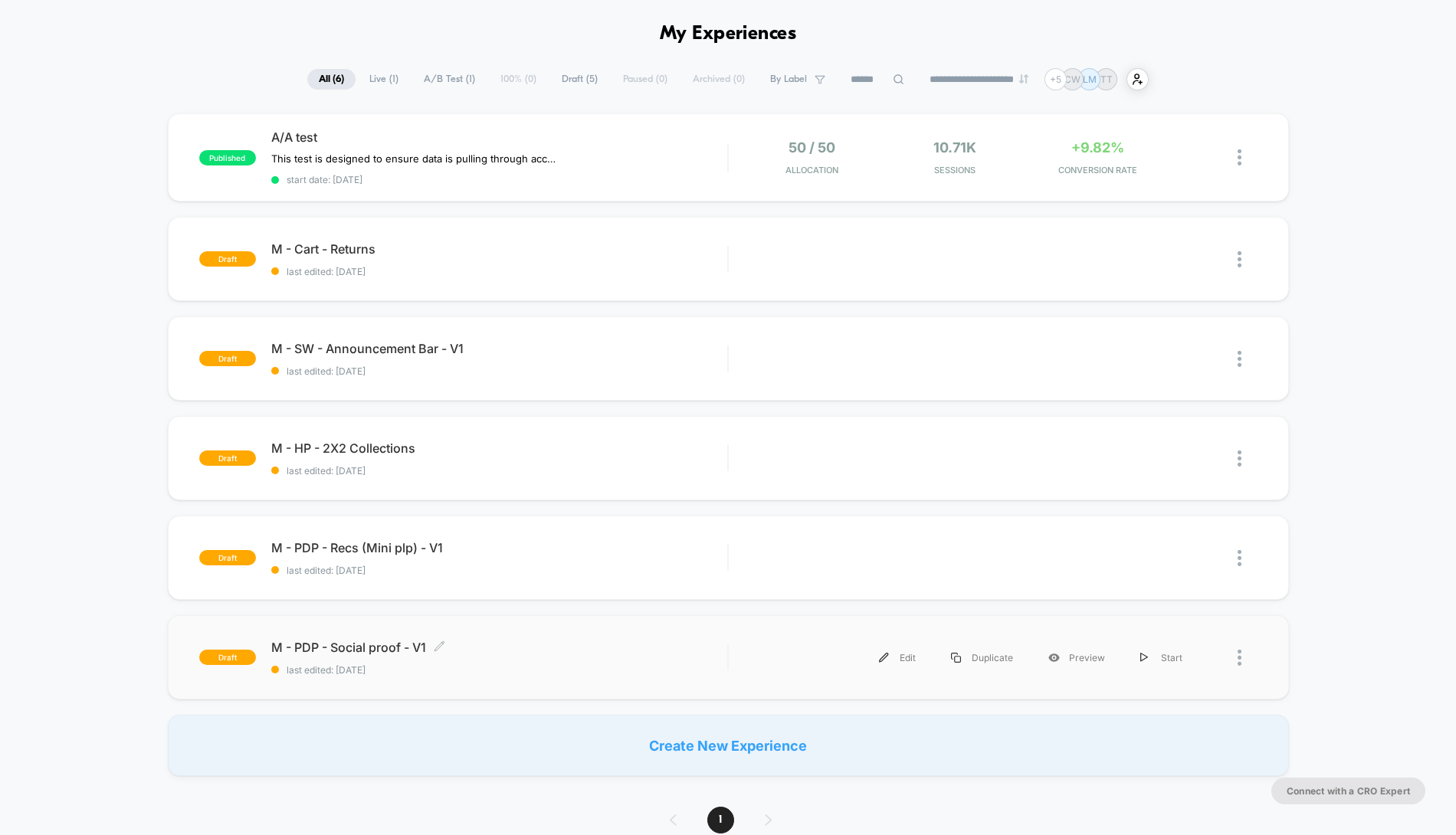
click at [540, 644] on span "M - PDP - Social proof - V1 Click to edit experience details" at bounding box center [500, 648] width 457 height 15
click at [541, 644] on span "M - PDP - Social proof - V1 Click to edit experience details" at bounding box center [500, 648] width 457 height 15
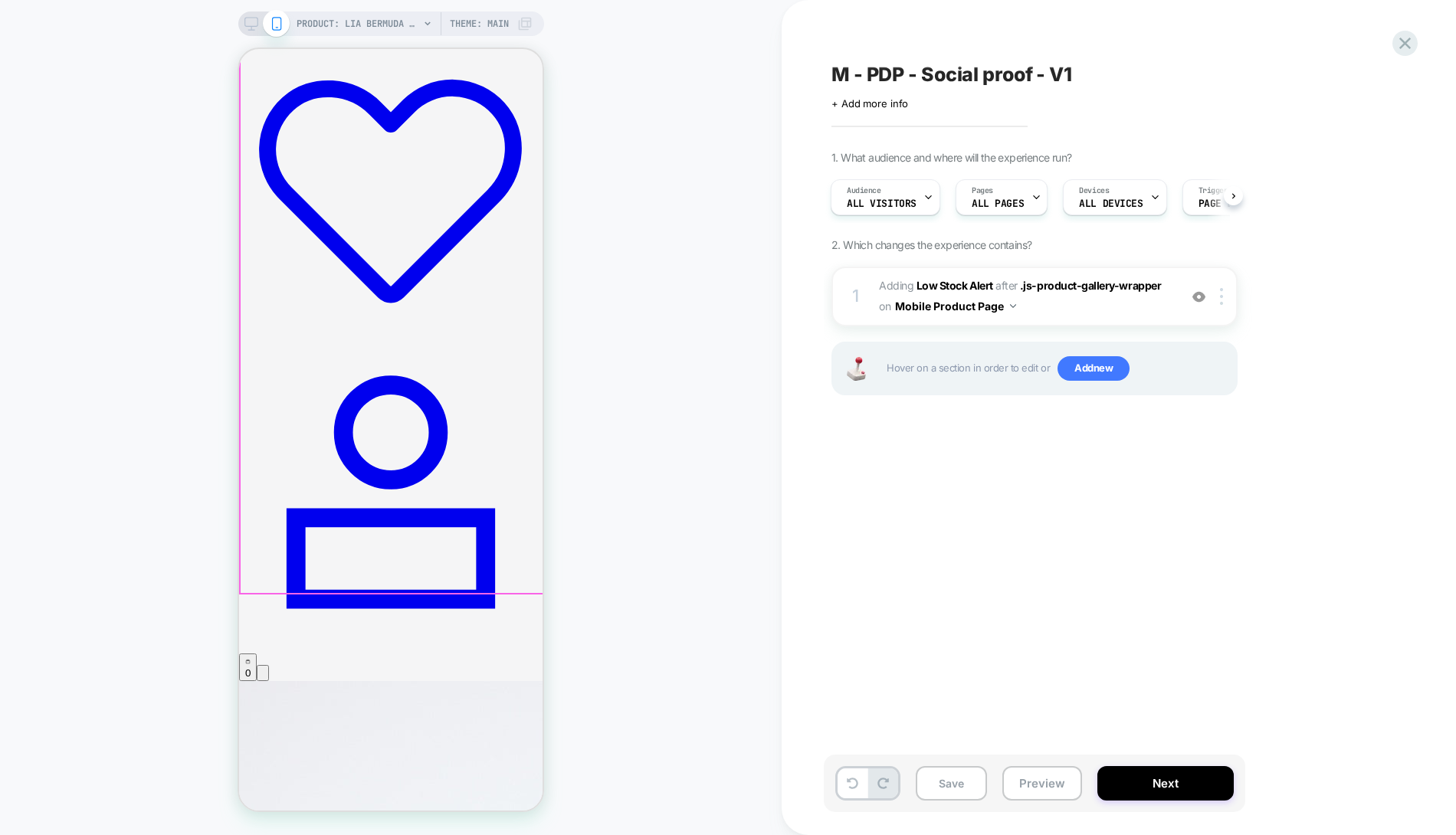
scroll to position [14, 0]
